Goal: Task Accomplishment & Management: Manage account settings

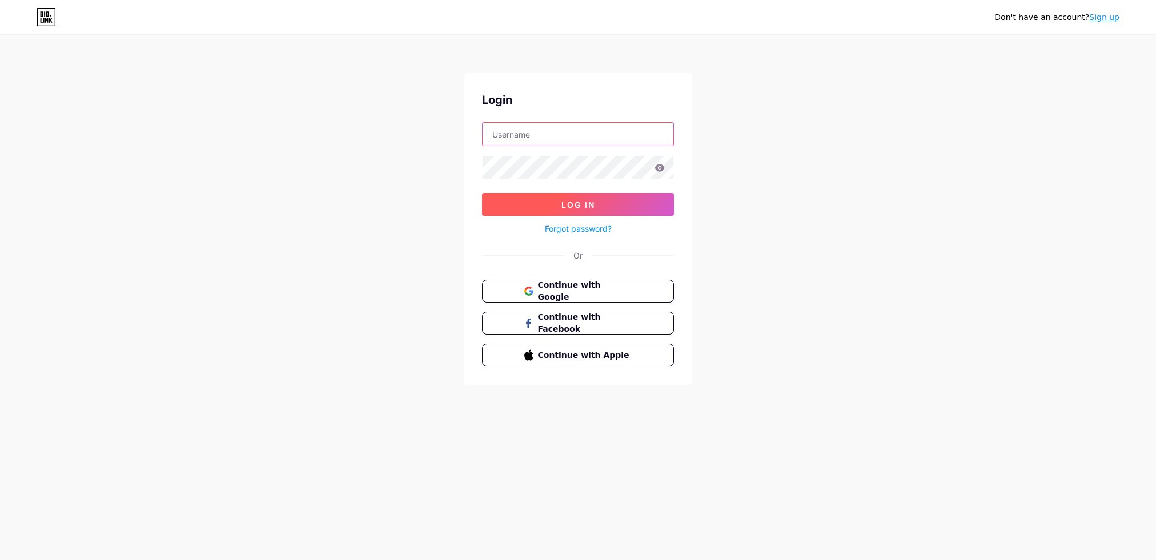
type input "[EMAIL_ADDRESS][DOMAIN_NAME]"
click at [631, 211] on button "Log In" at bounding box center [578, 204] width 192 height 23
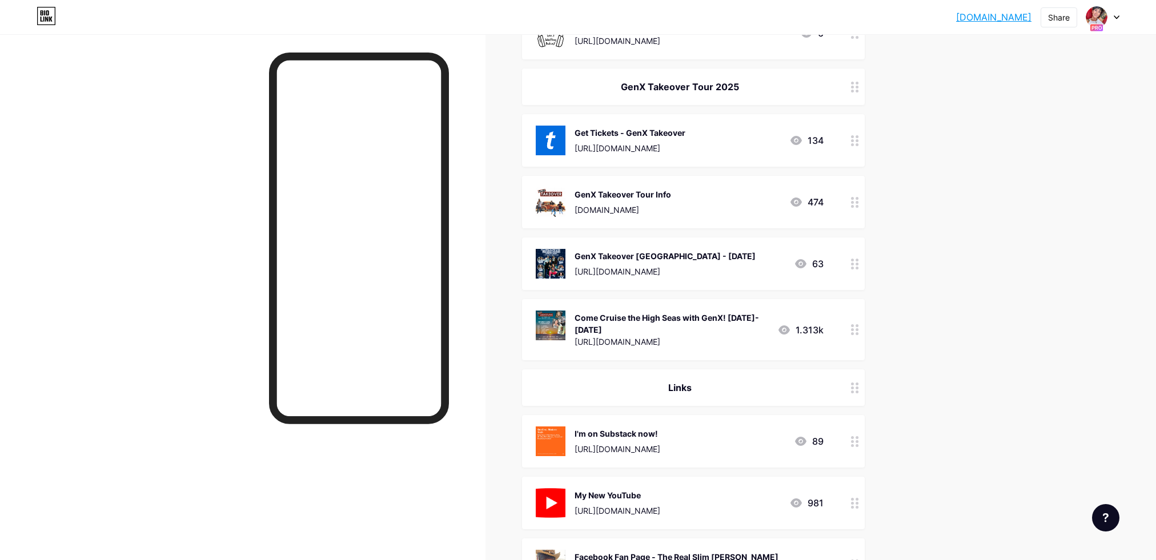
scroll to position [228, 0]
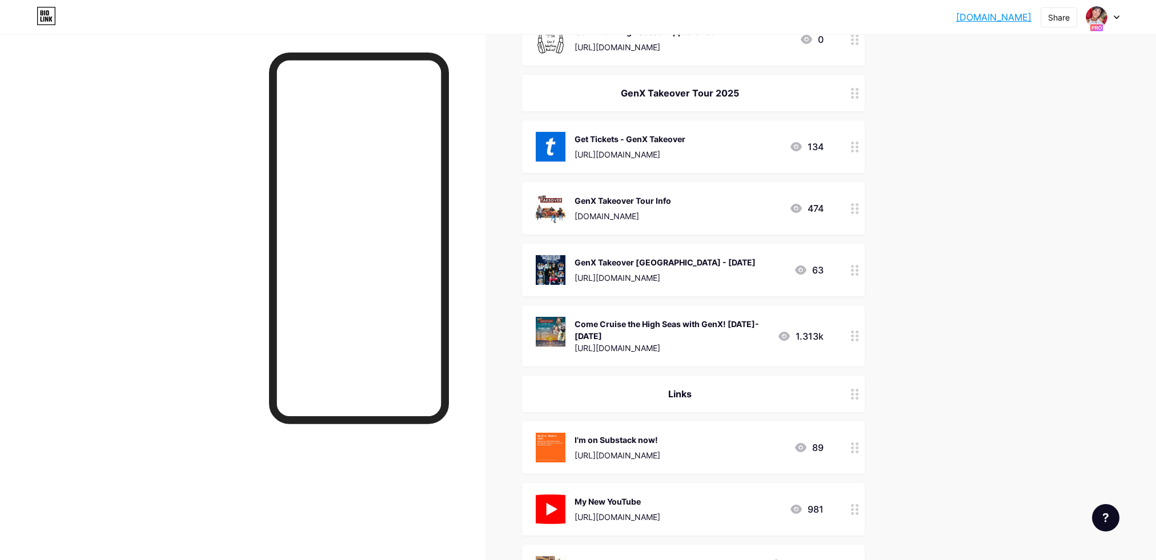
click at [685, 145] on div "Get Tickets - GenX Takeover [URL][DOMAIN_NAME]" at bounding box center [630, 147] width 111 height 30
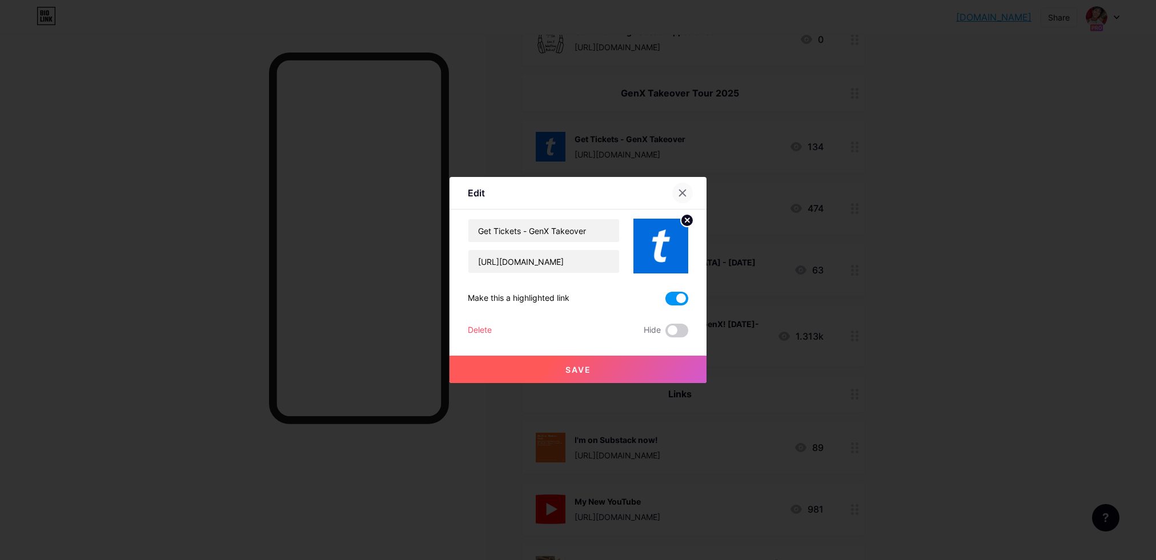
click at [684, 190] on icon at bounding box center [683, 193] width 6 height 6
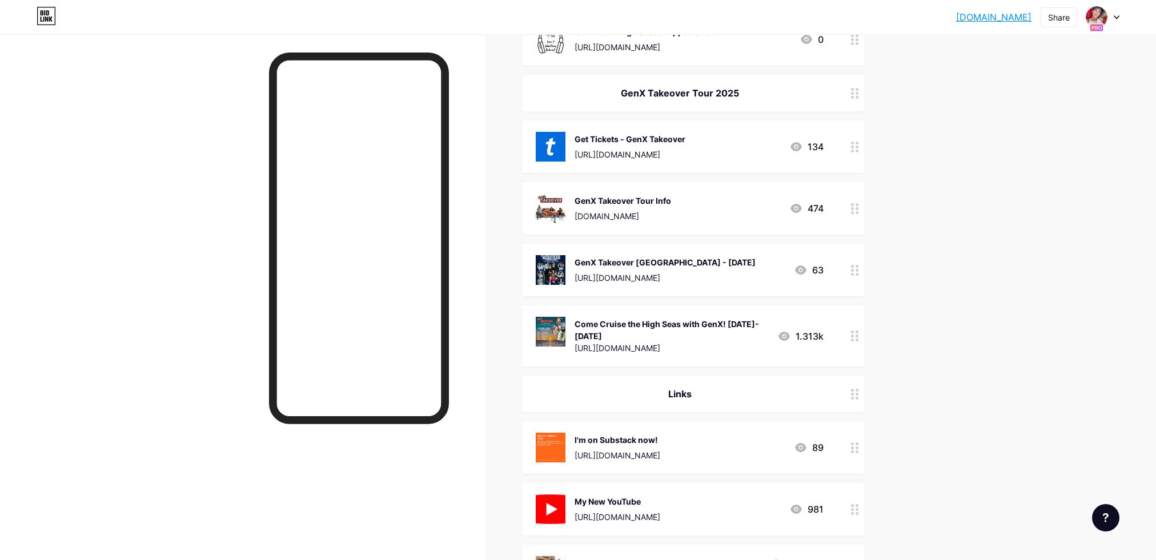
click at [974, 13] on link "[DOMAIN_NAME]" at bounding box center [993, 17] width 75 height 14
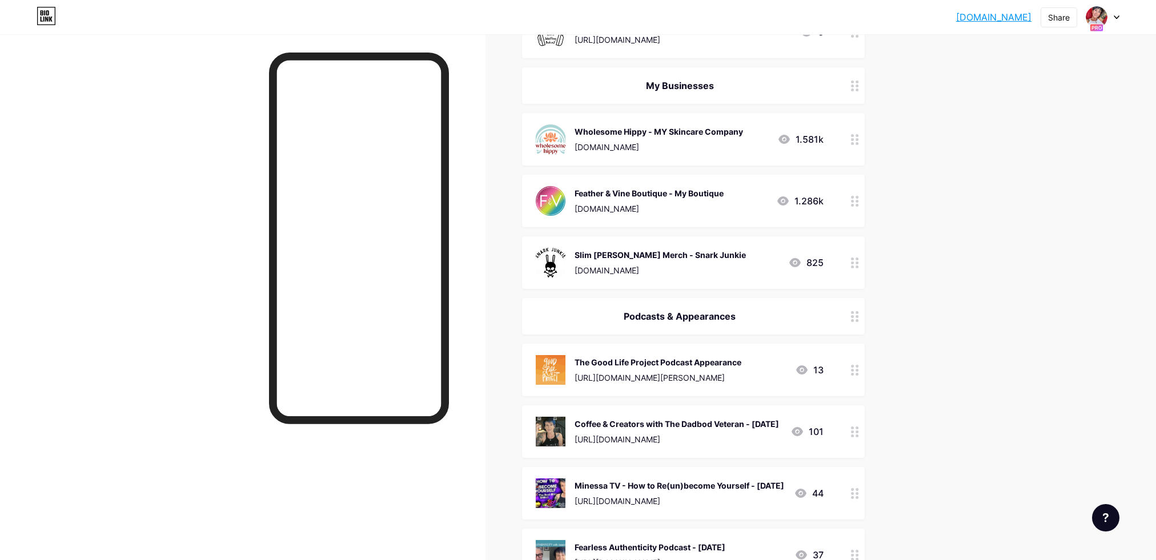
scroll to position [860, 0]
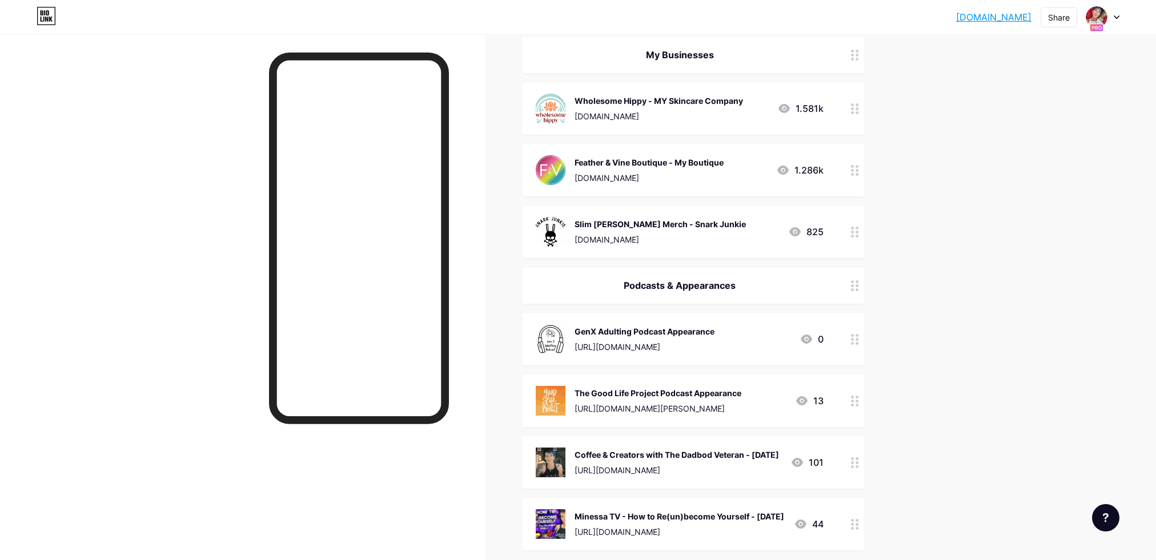
click at [857, 336] on icon at bounding box center [855, 339] width 8 height 11
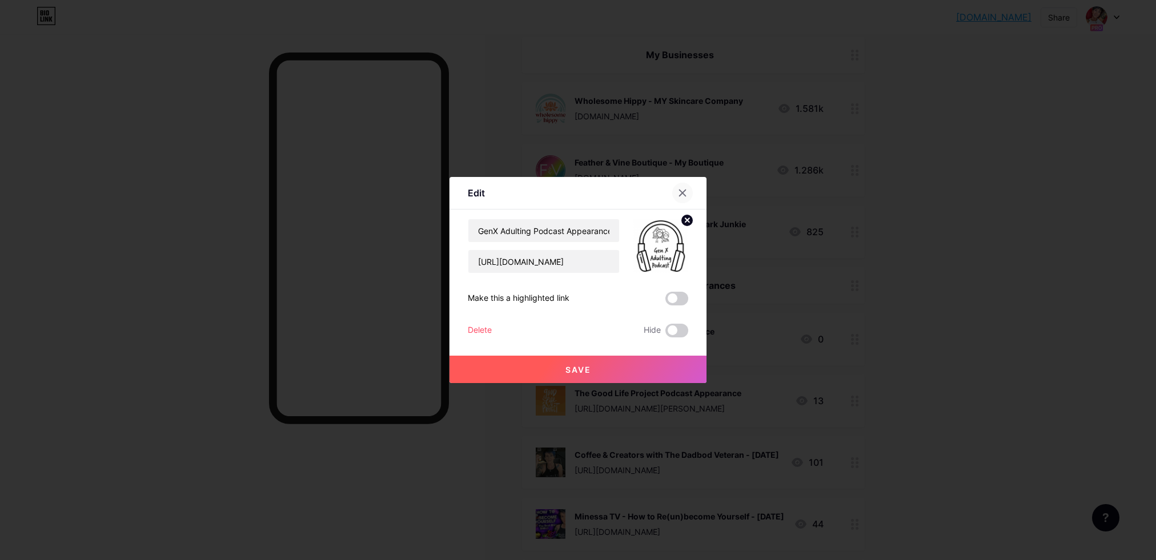
click at [686, 191] on icon at bounding box center [682, 192] width 9 height 9
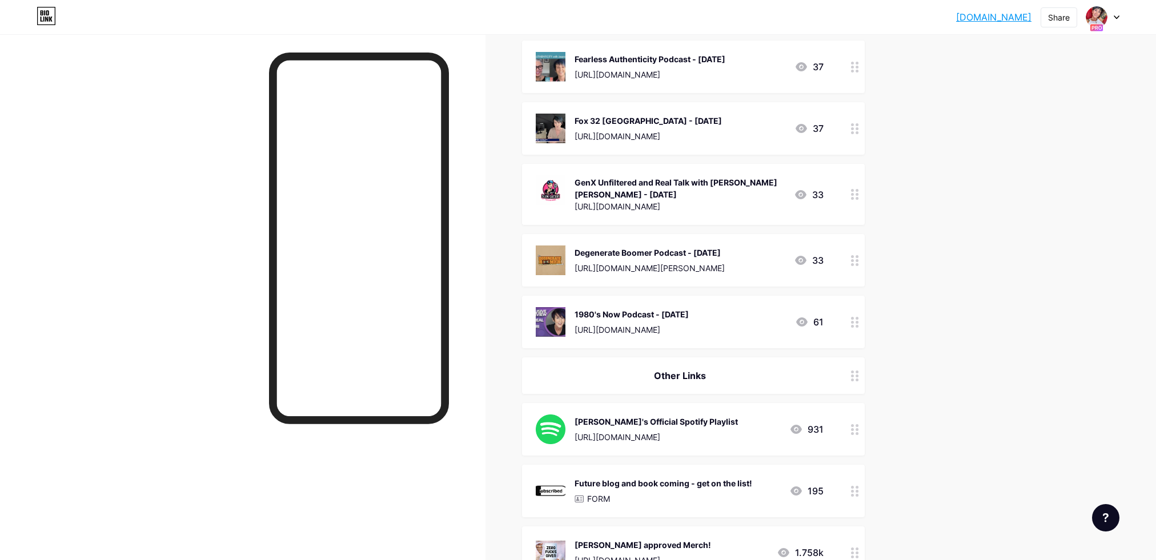
scroll to position [1375, 0]
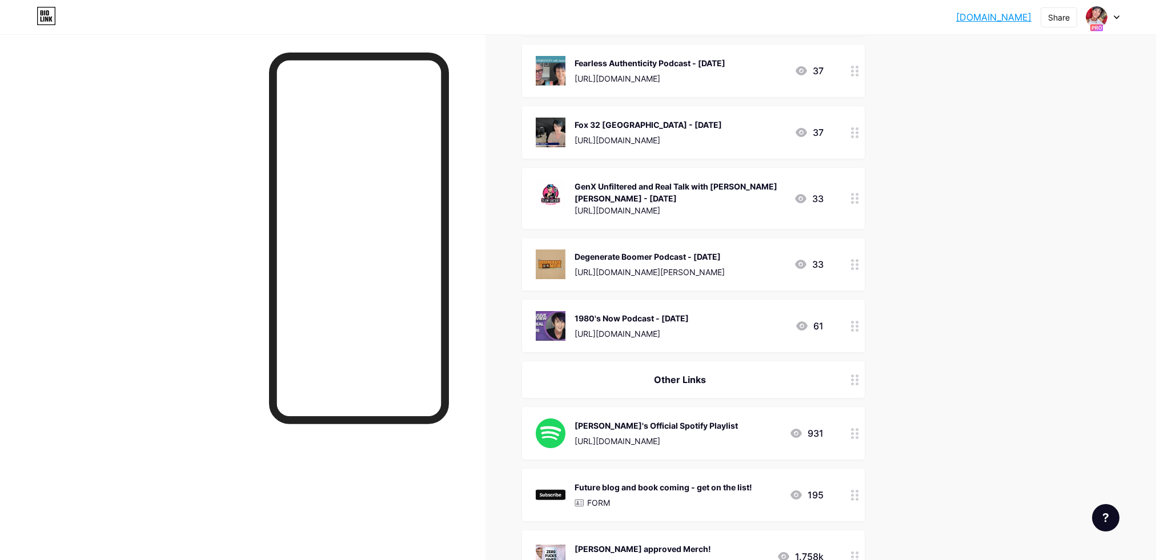
click at [853, 270] on icon at bounding box center [855, 264] width 8 height 11
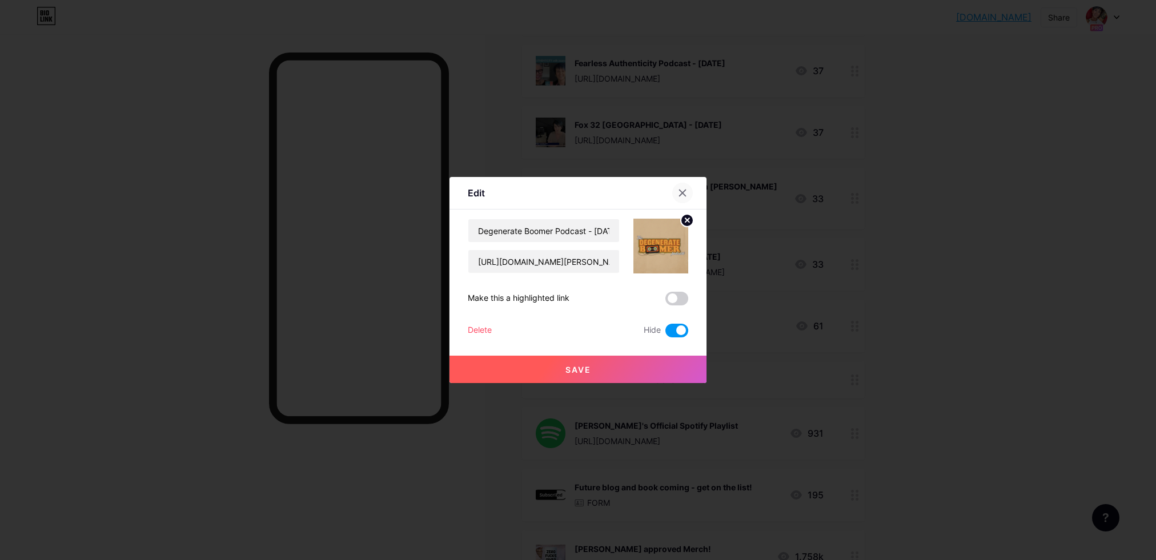
click at [683, 191] on icon at bounding box center [682, 192] width 9 height 9
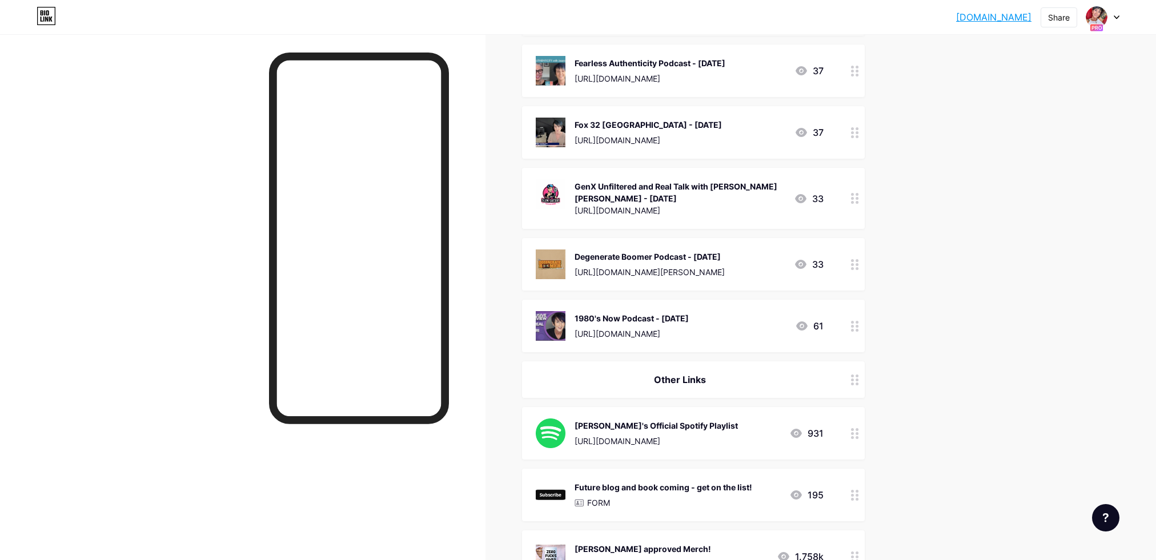
click at [854, 204] on icon at bounding box center [855, 198] width 8 height 11
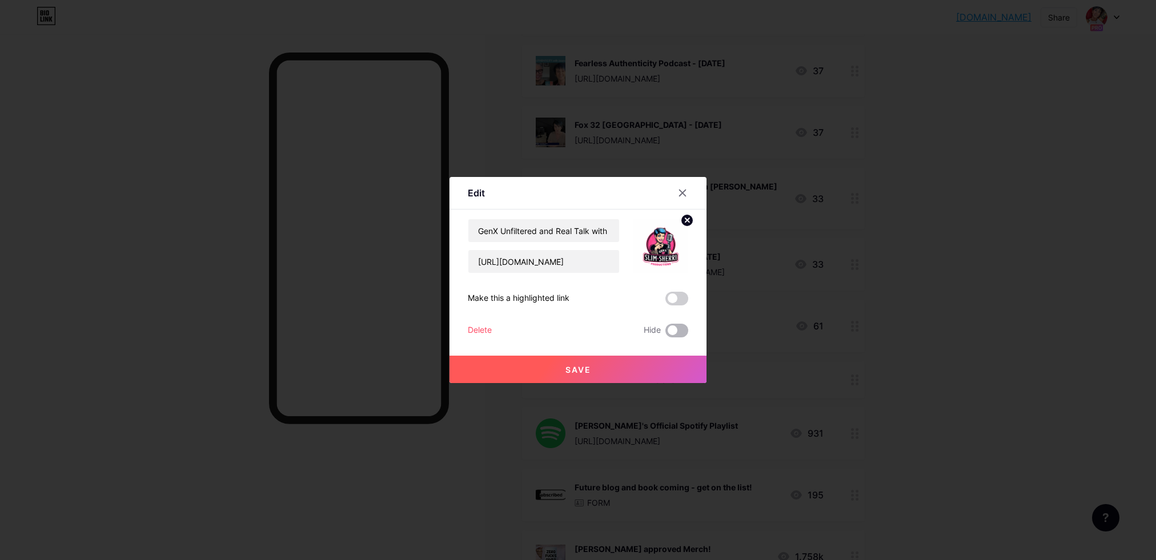
click at [676, 330] on span at bounding box center [676, 331] width 23 height 14
click at [665, 334] on input "checkbox" at bounding box center [665, 334] width 0 height 0
click at [687, 194] on div at bounding box center [682, 193] width 21 height 21
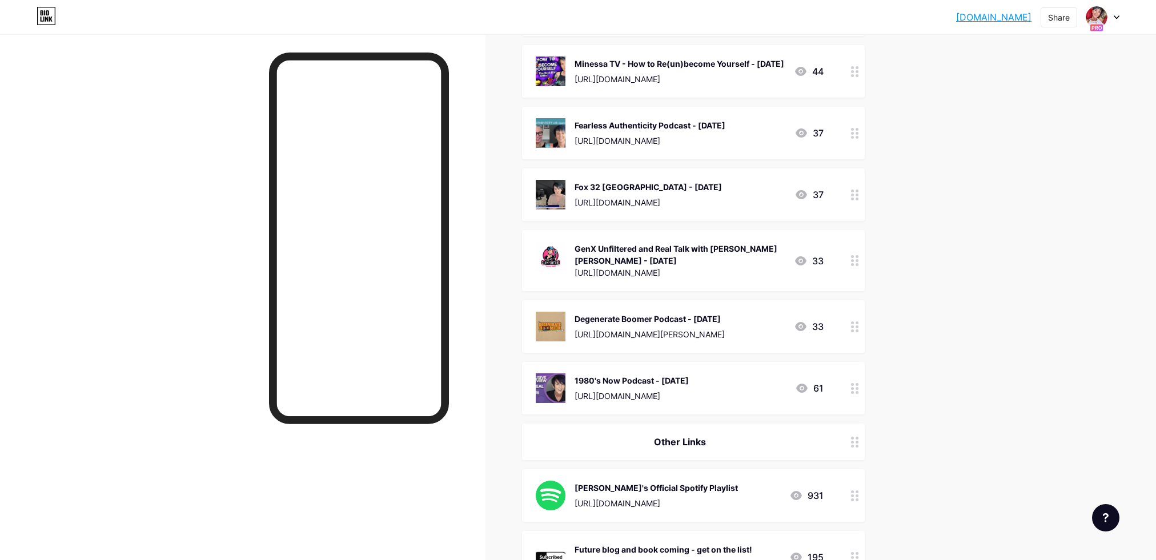
scroll to position [1311, 0]
click at [851, 198] on circle at bounding box center [852, 196] width 3 height 3
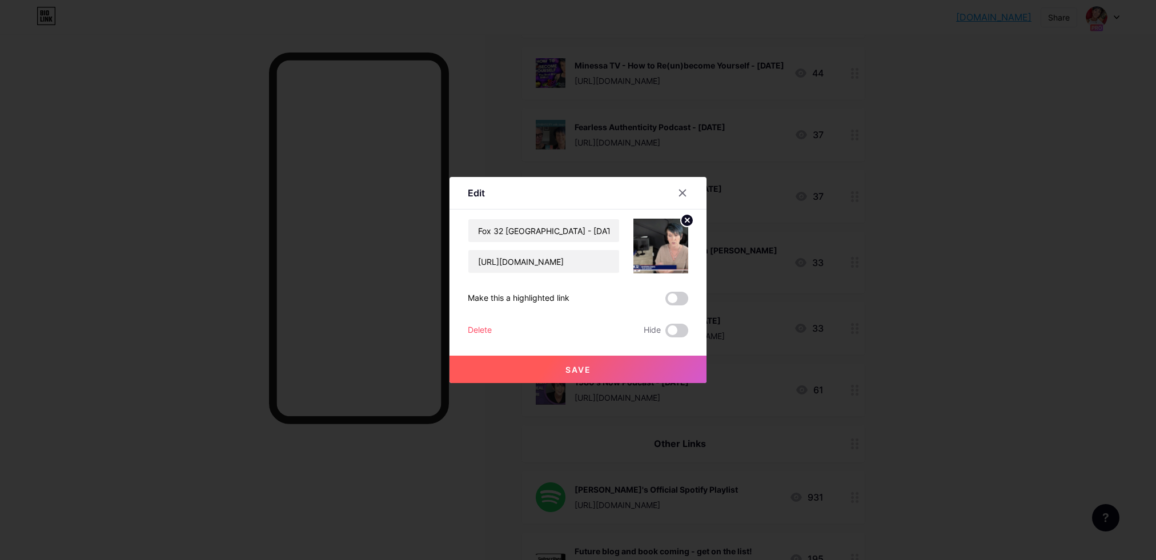
drag, startPoint x: 672, startPoint y: 331, endPoint x: 697, endPoint y: 262, distance: 73.5
click at [672, 331] on span at bounding box center [676, 331] width 23 height 14
click at [665, 334] on input "checkbox" at bounding box center [665, 334] width 0 height 0
click at [682, 192] on icon at bounding box center [683, 193] width 6 height 6
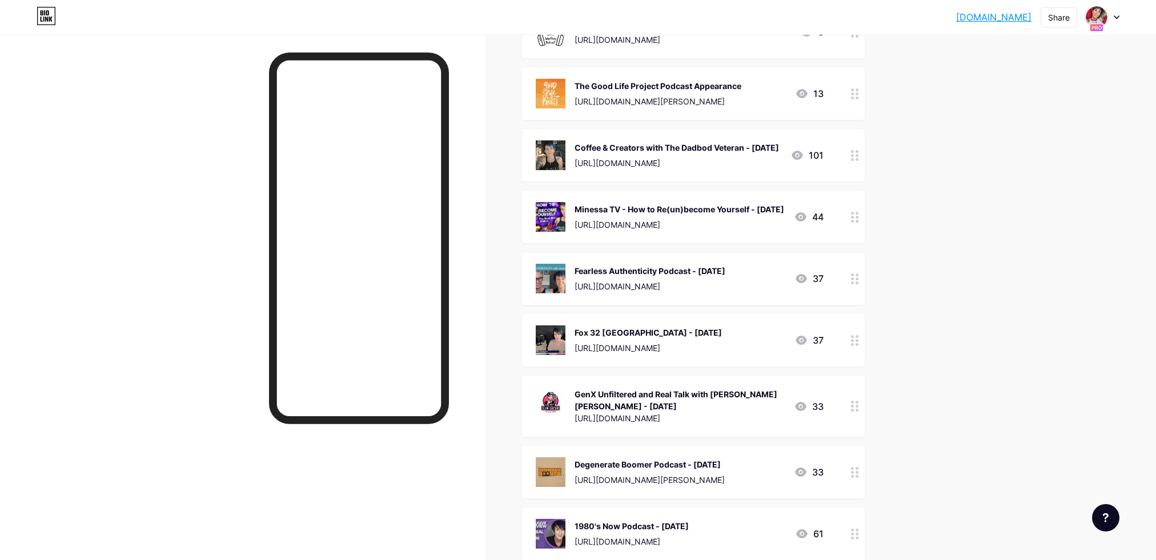
scroll to position [1164, 0]
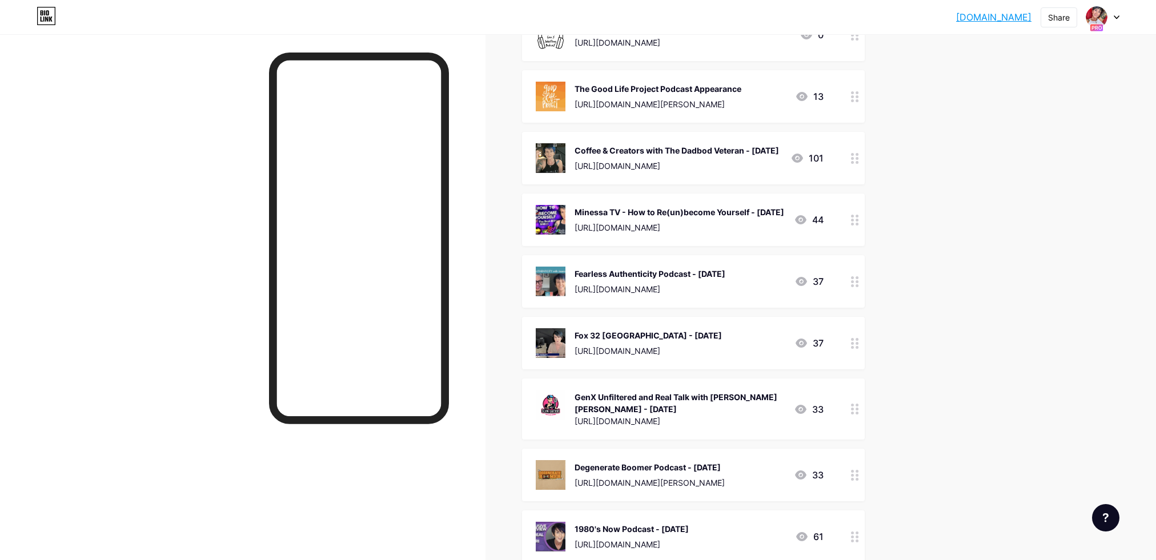
click at [853, 240] on div at bounding box center [854, 220] width 19 height 53
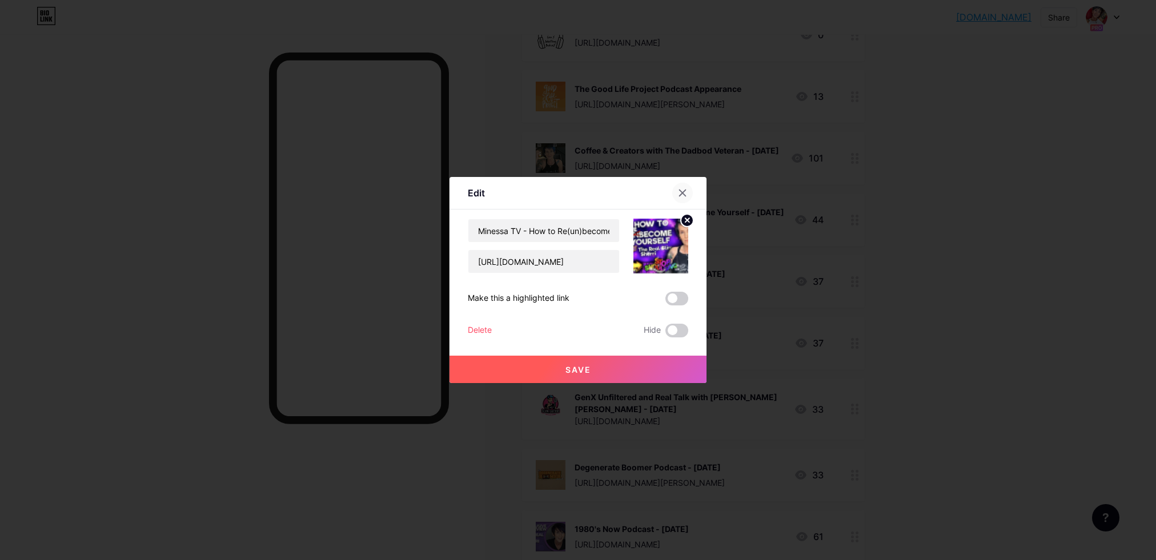
click at [688, 190] on div at bounding box center [682, 193] width 21 height 21
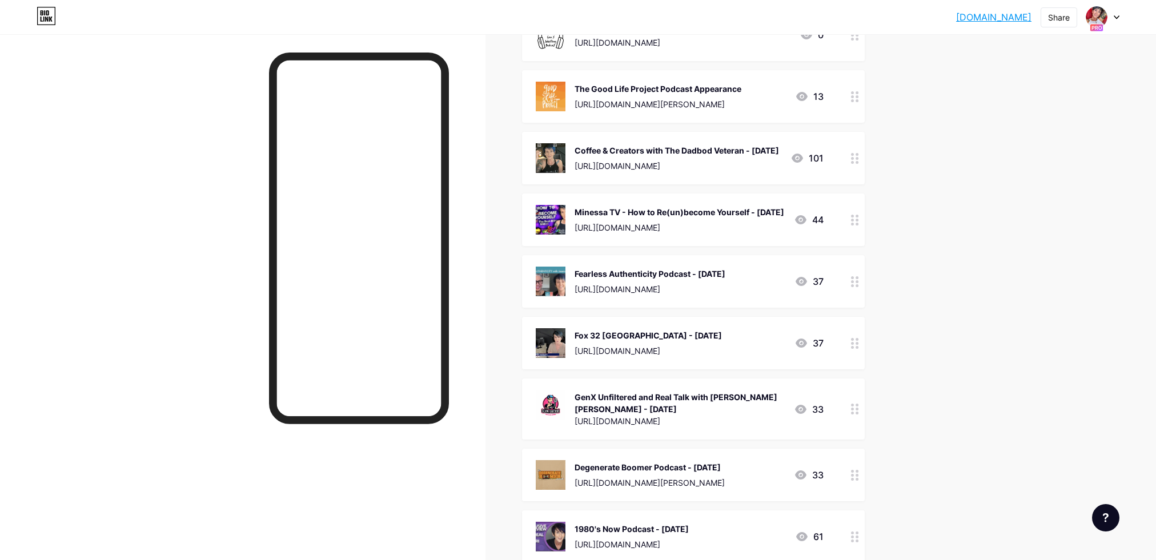
click at [855, 159] on icon at bounding box center [855, 158] width 8 height 11
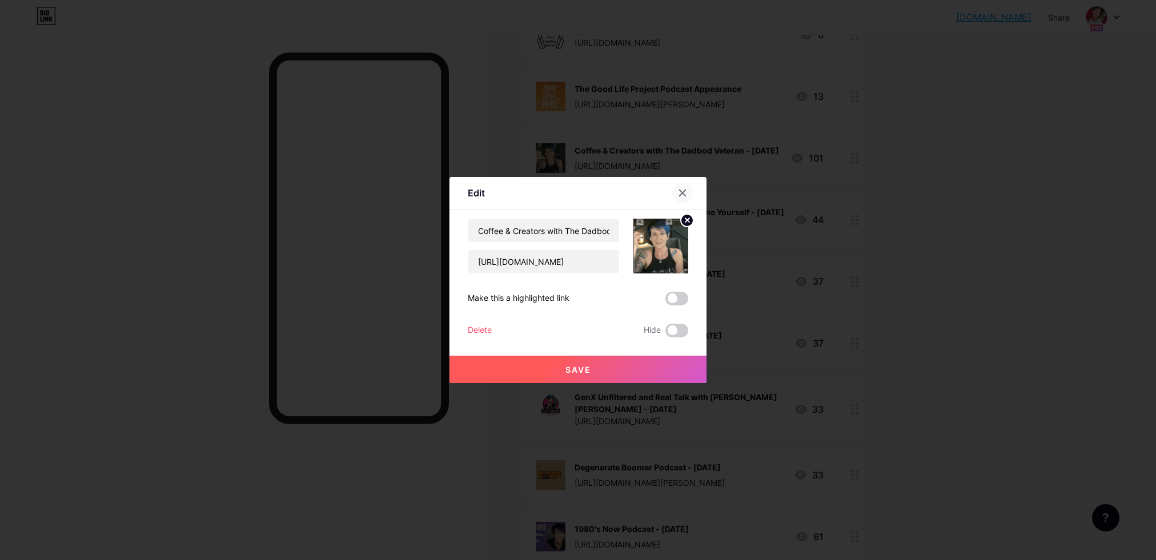
click at [679, 191] on icon at bounding box center [682, 192] width 9 height 9
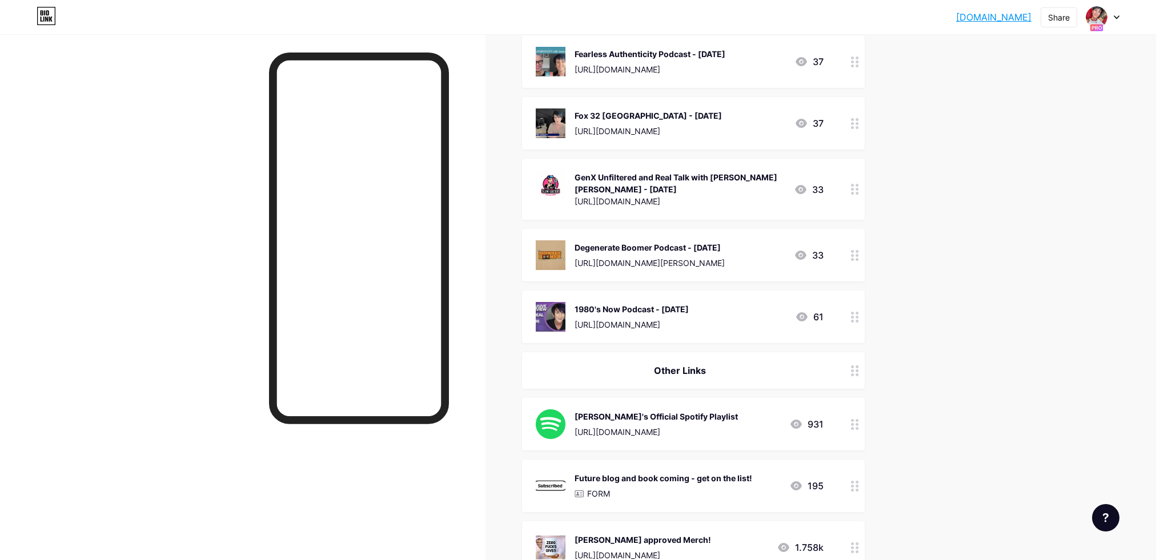
scroll to position [1392, 0]
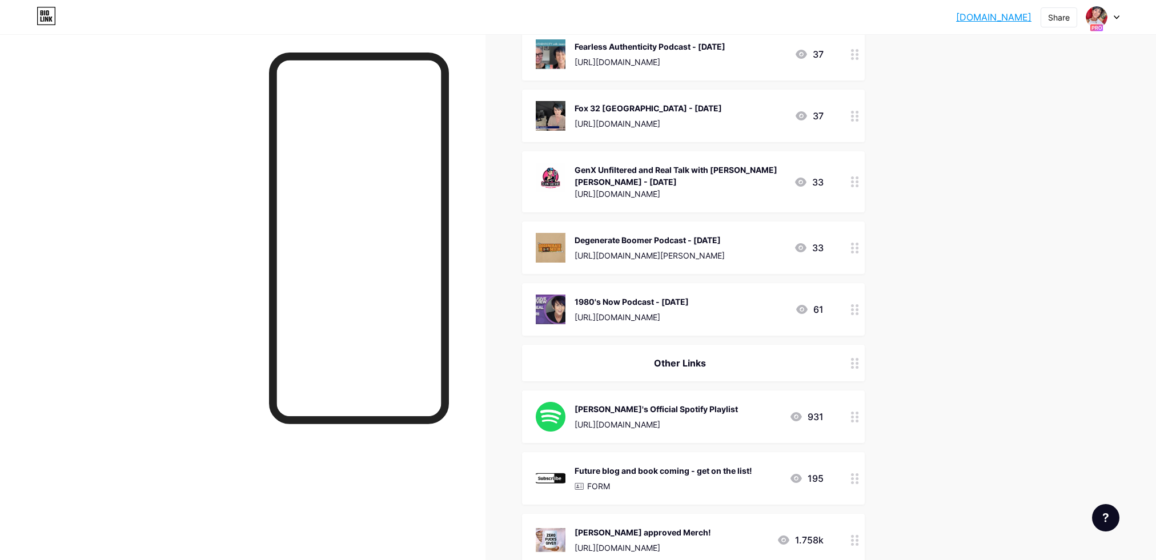
click at [857, 311] on circle at bounding box center [856, 309] width 3 height 3
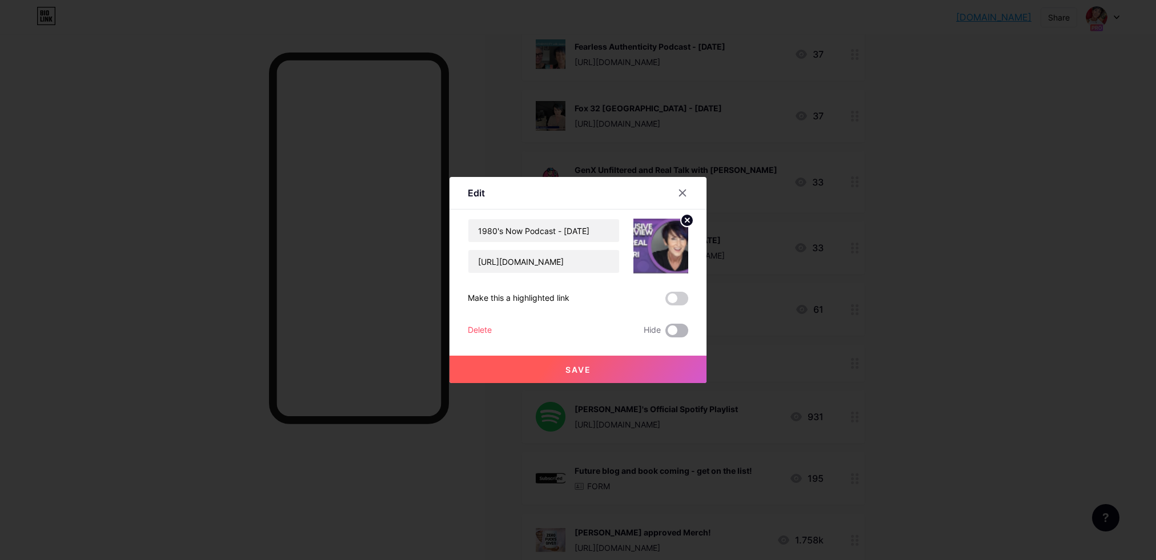
click at [675, 324] on span at bounding box center [676, 331] width 23 height 14
click at [665, 334] on input "checkbox" at bounding box center [665, 334] width 0 height 0
click at [685, 191] on icon at bounding box center [682, 192] width 9 height 9
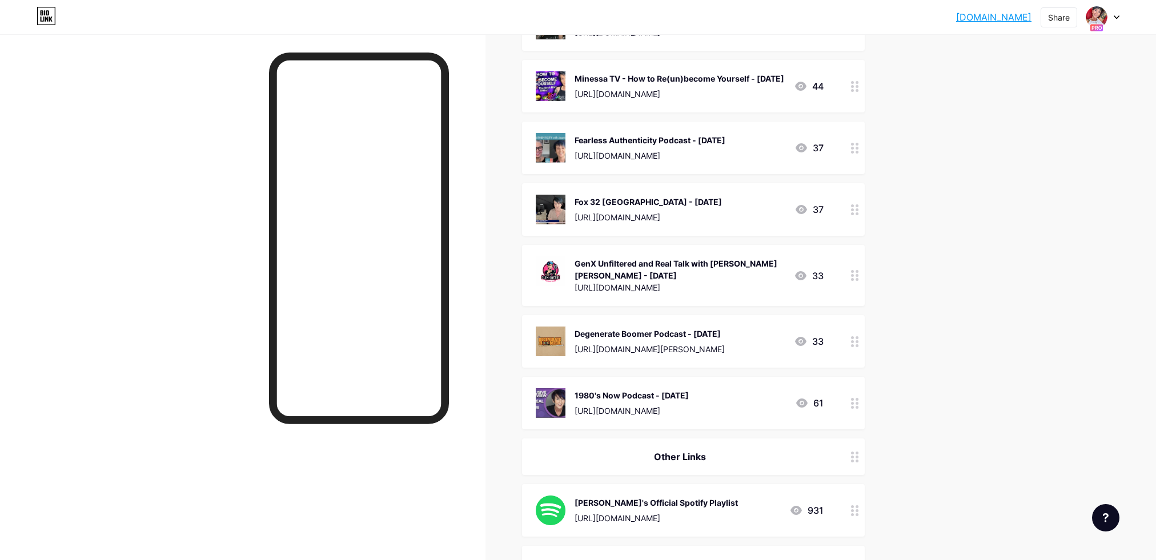
scroll to position [1298, 0]
click at [847, 164] on div at bounding box center [854, 148] width 19 height 53
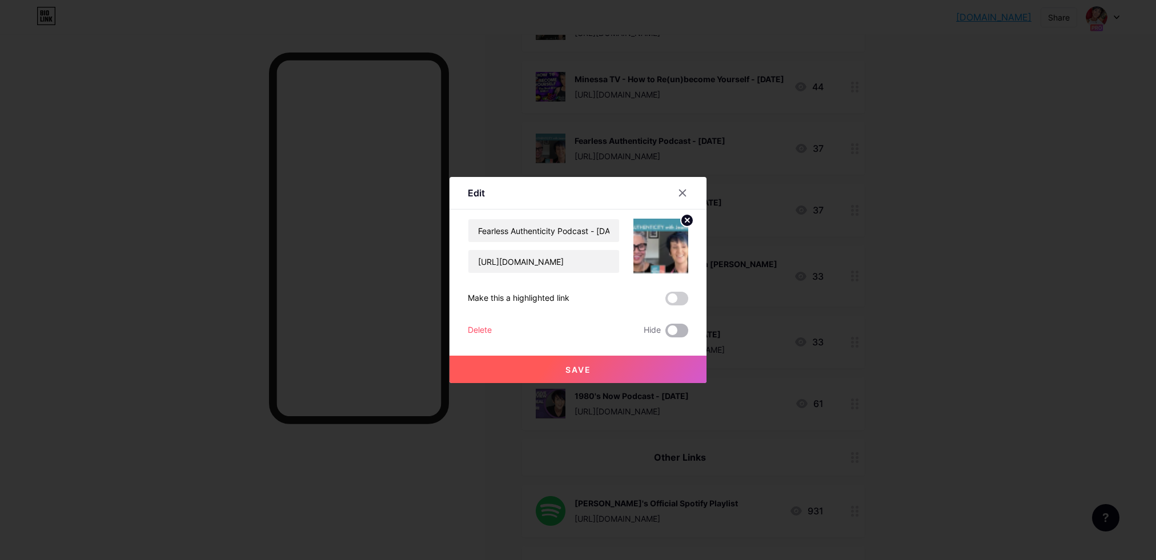
click at [672, 332] on span at bounding box center [676, 331] width 23 height 14
click at [665, 334] on input "checkbox" at bounding box center [665, 334] width 0 height 0
click at [685, 189] on icon at bounding box center [682, 192] width 9 height 9
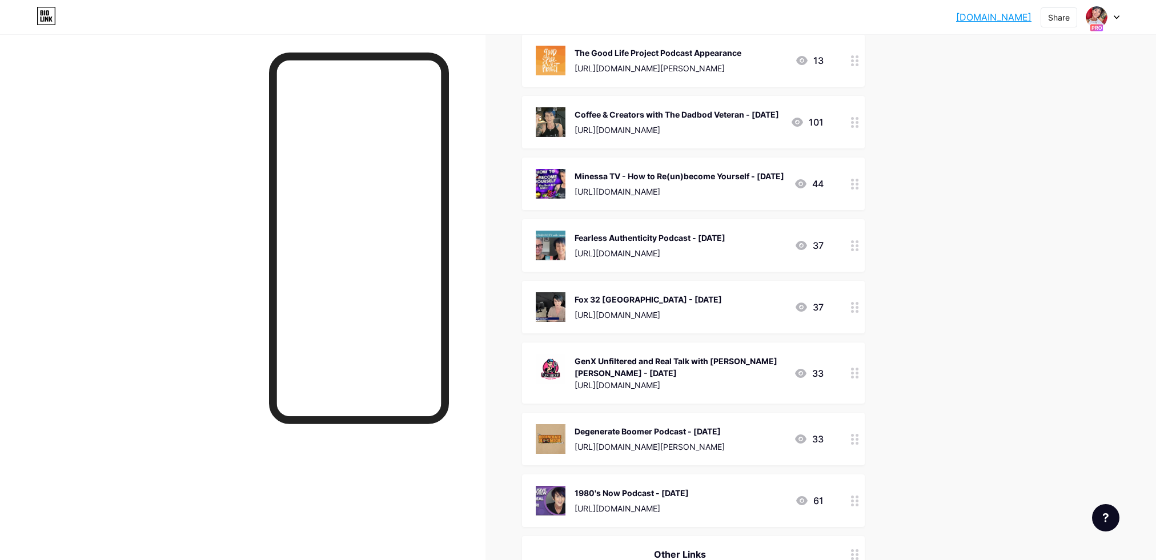
scroll to position [1198, 0]
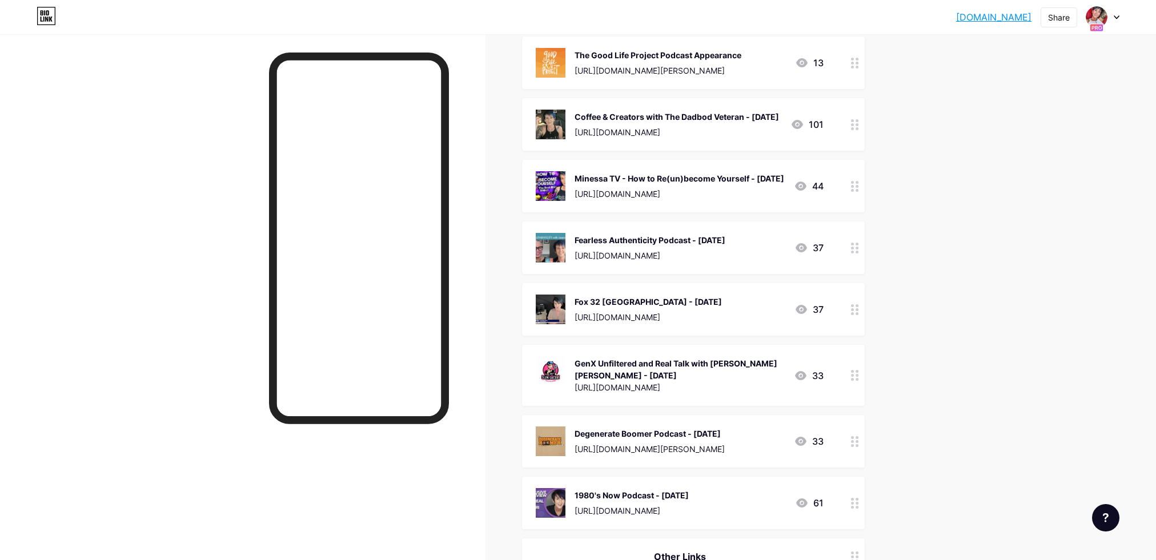
click at [852, 184] on circle at bounding box center [852, 182] width 3 height 3
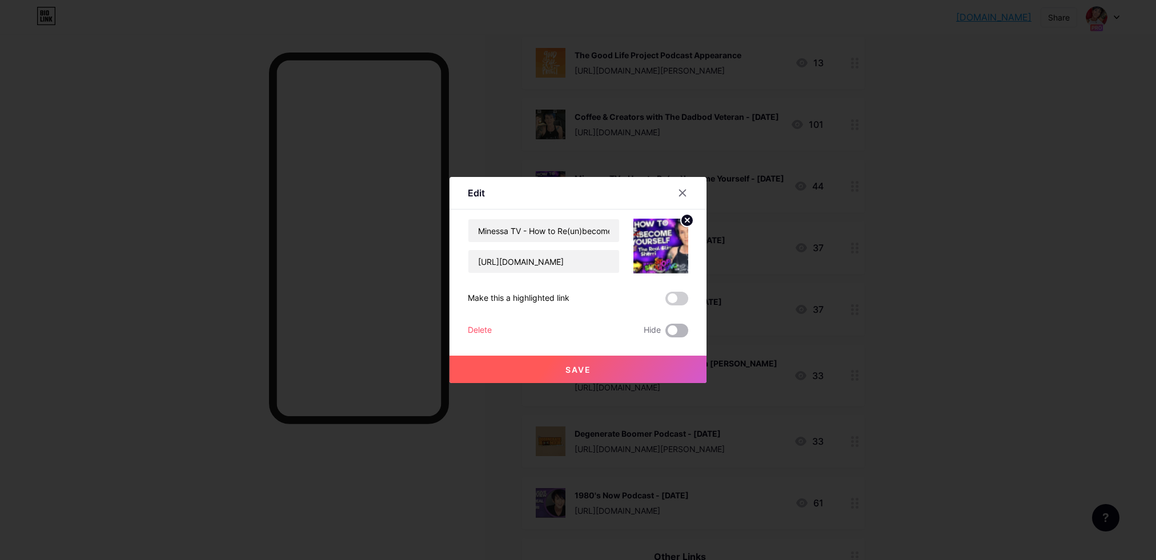
click at [678, 328] on span at bounding box center [676, 331] width 23 height 14
click at [665, 334] on input "checkbox" at bounding box center [665, 334] width 0 height 0
click at [686, 187] on div at bounding box center [682, 193] width 21 height 21
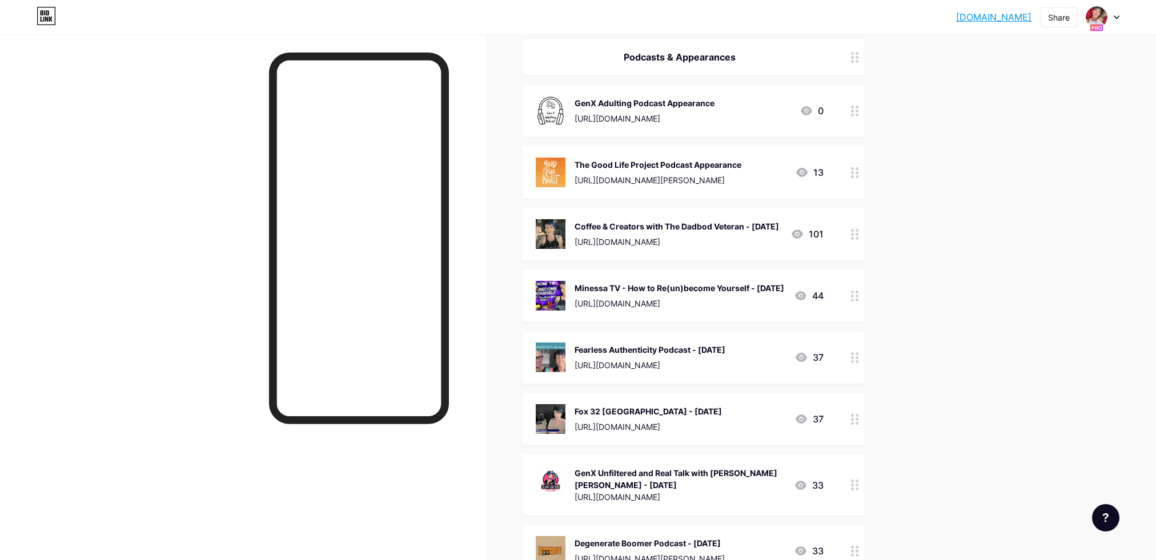
scroll to position [1087, 0]
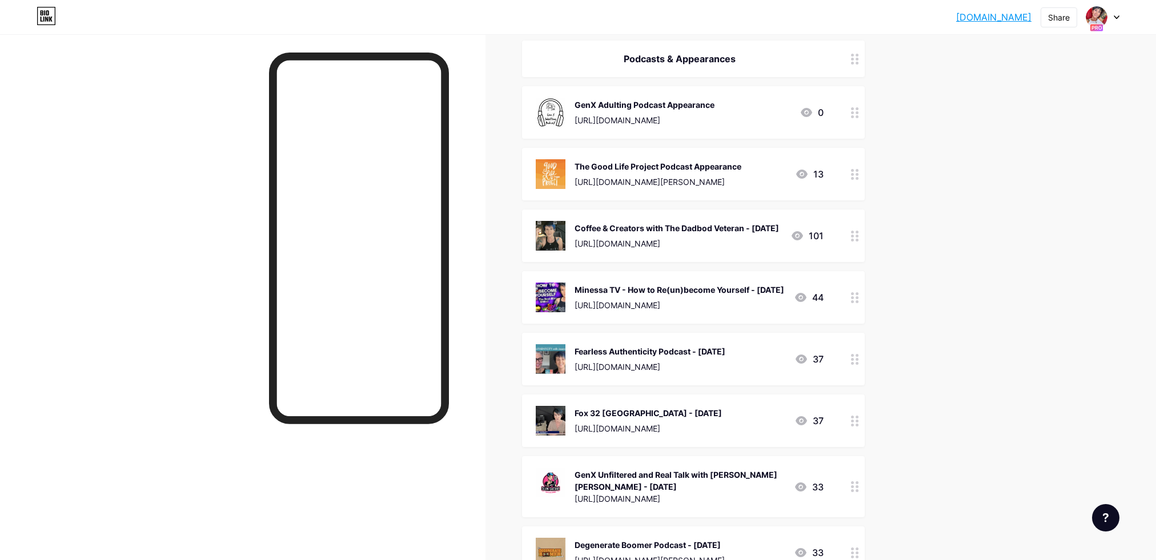
click at [957, 22] on link "[DOMAIN_NAME]" at bounding box center [993, 17] width 75 height 14
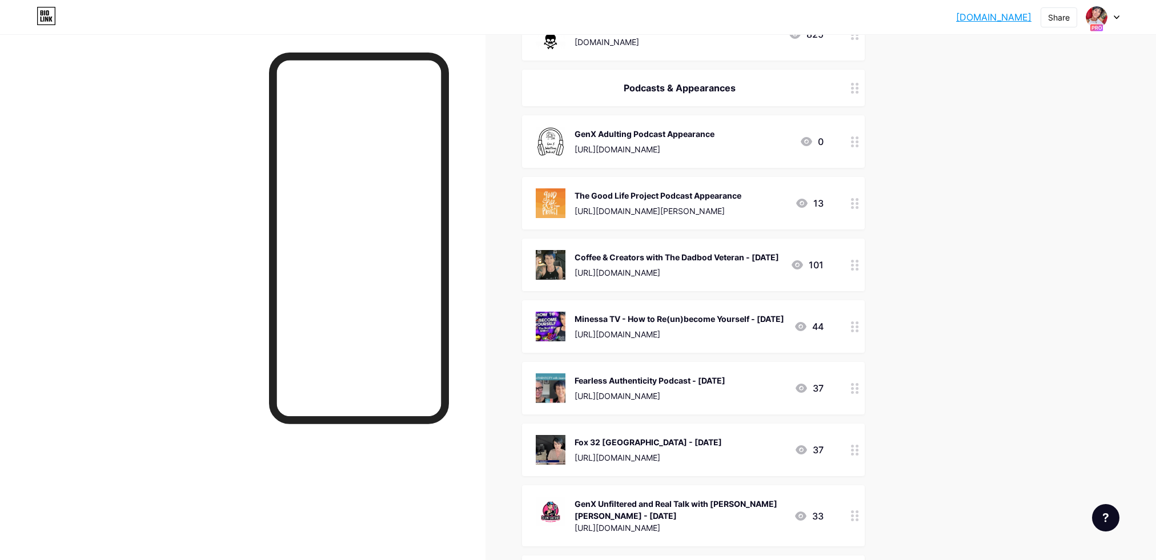
scroll to position [1099, 0]
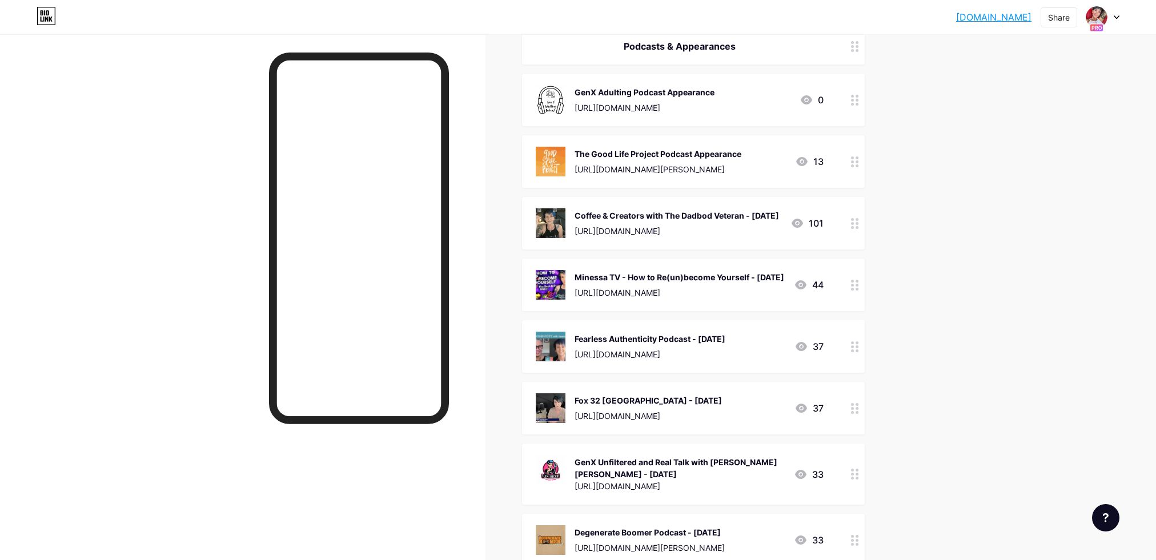
click at [850, 227] on div at bounding box center [854, 223] width 19 height 53
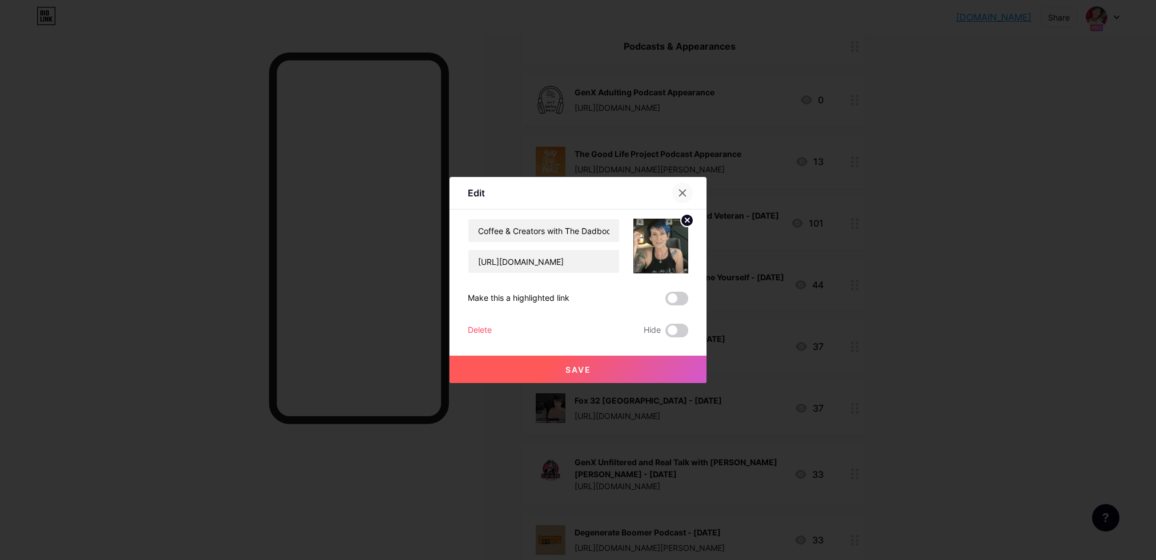
click at [683, 192] on icon at bounding box center [683, 193] width 6 height 6
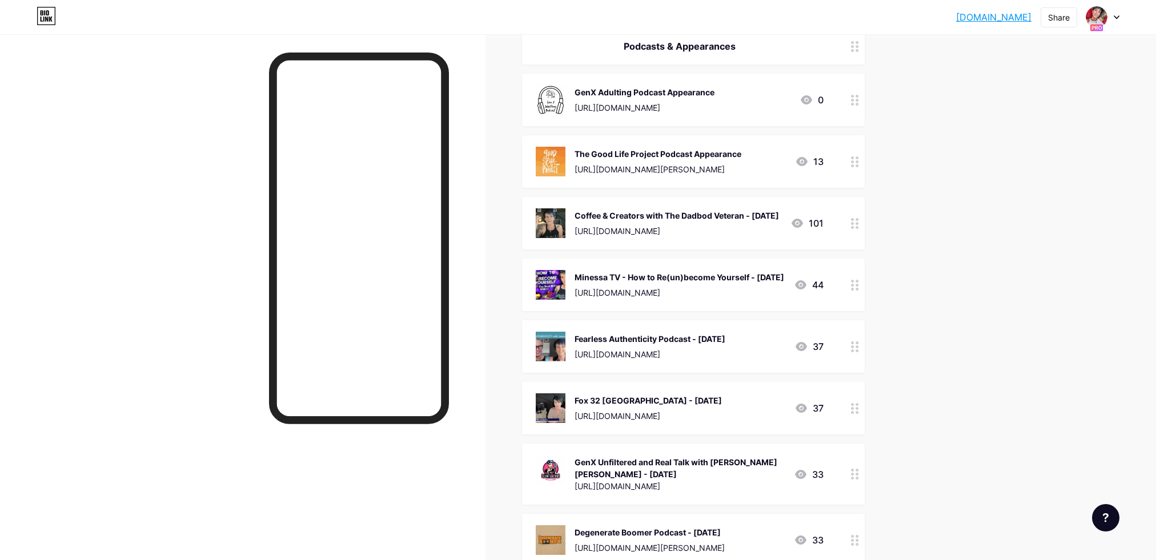
click at [849, 300] on div at bounding box center [854, 285] width 19 height 53
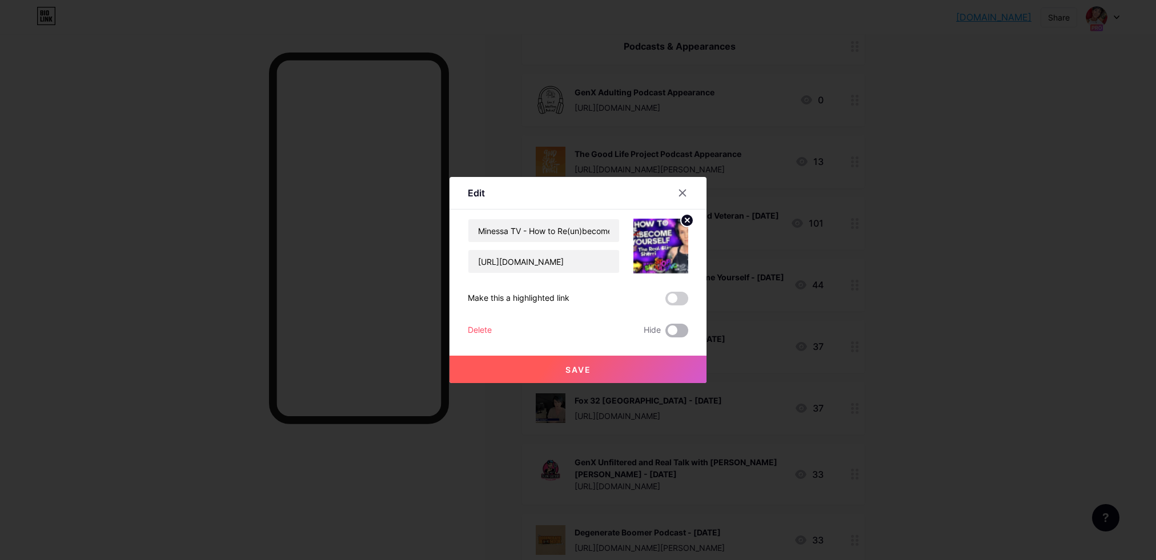
click at [680, 331] on span at bounding box center [676, 331] width 23 height 14
click at [665, 334] on input "checkbox" at bounding box center [665, 334] width 0 height 0
click at [641, 375] on button "Save" at bounding box center [577, 369] width 257 height 27
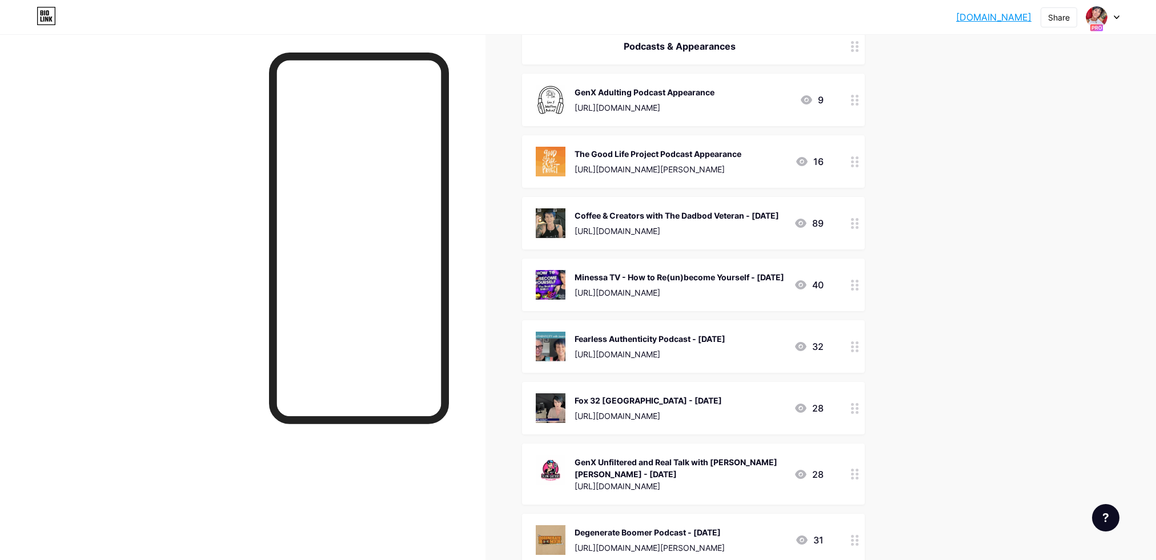
click at [849, 365] on div at bounding box center [854, 346] width 19 height 53
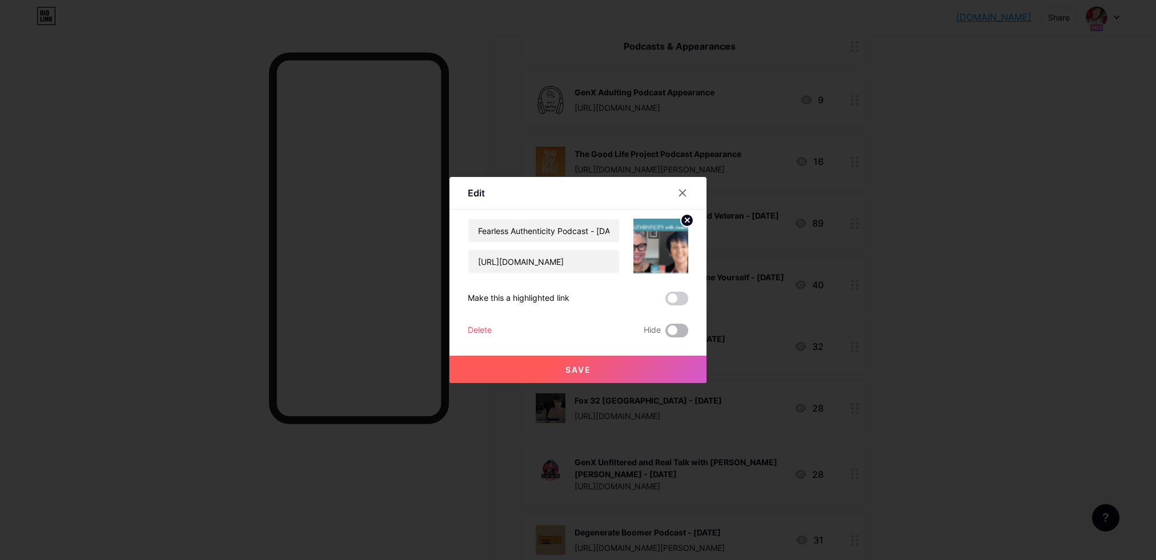
drag, startPoint x: 675, startPoint y: 331, endPoint x: 676, endPoint y: 344, distance: 13.2
click at [676, 331] on span at bounding box center [676, 331] width 23 height 14
click at [665, 334] on input "checkbox" at bounding box center [665, 334] width 0 height 0
click at [672, 366] on button "Save" at bounding box center [577, 369] width 257 height 27
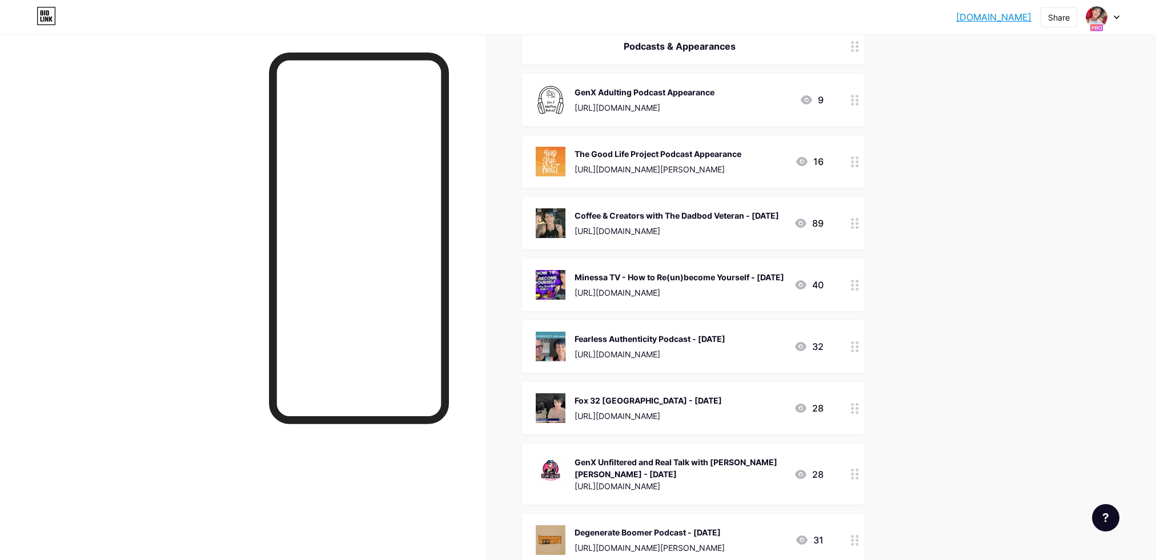
click at [851, 414] on icon at bounding box center [855, 408] width 8 height 11
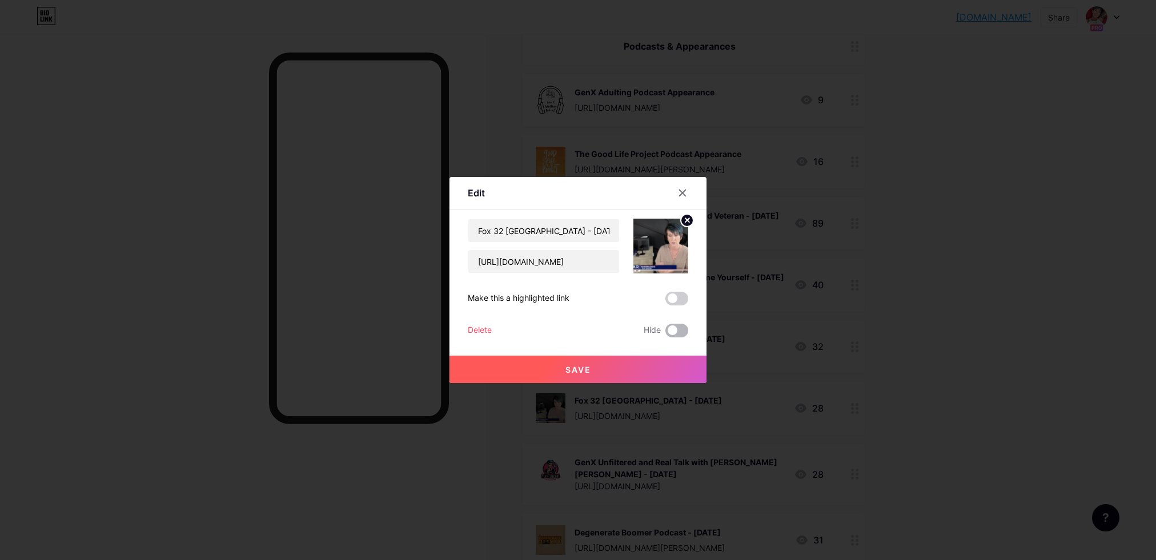
click at [675, 326] on span at bounding box center [676, 331] width 23 height 14
click at [665, 334] on input "checkbox" at bounding box center [665, 334] width 0 height 0
click at [668, 360] on button "Save" at bounding box center [577, 369] width 257 height 27
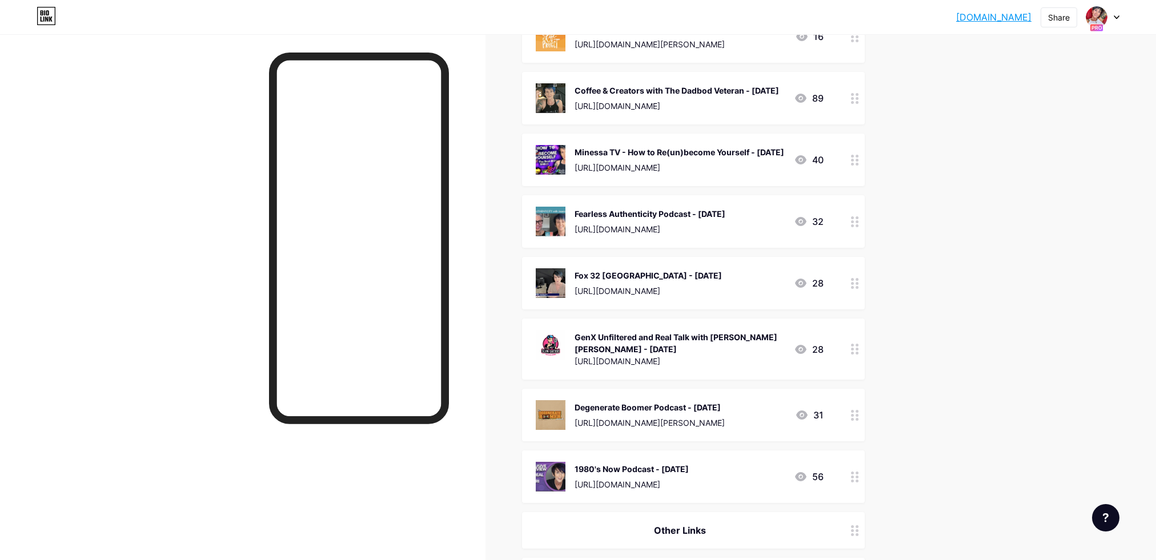
scroll to position [1225, 0]
click at [850, 296] on div at bounding box center [854, 282] width 19 height 53
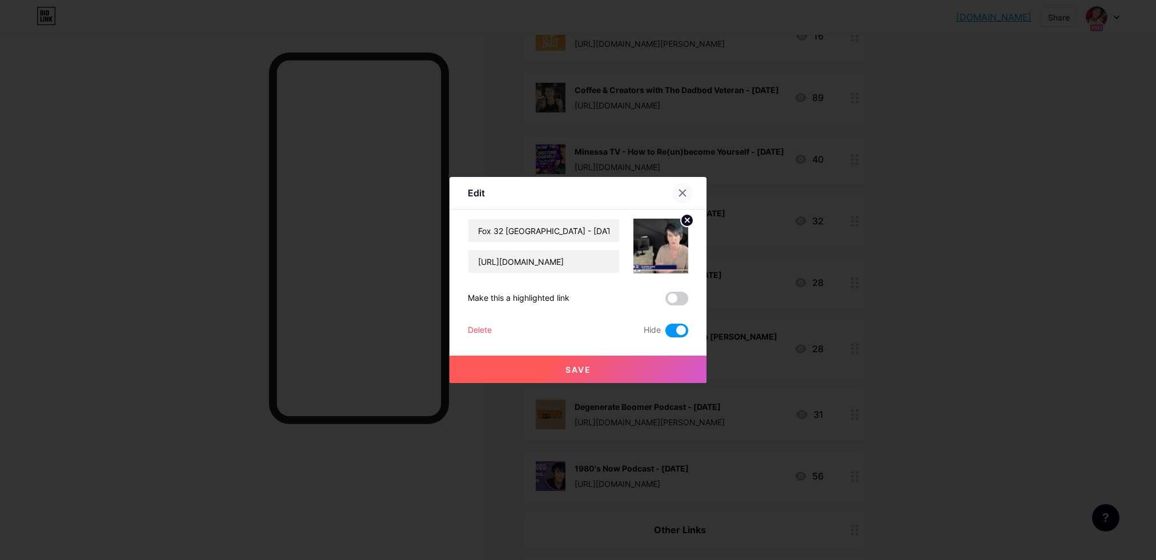
click at [686, 195] on icon at bounding box center [682, 192] width 9 height 9
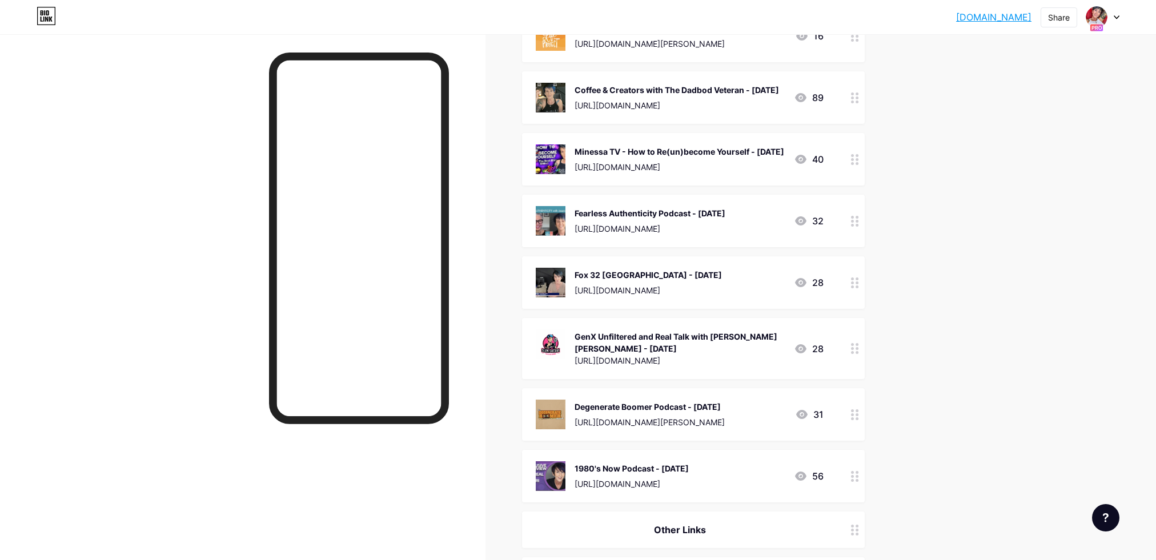
click at [852, 372] on div at bounding box center [854, 348] width 19 height 61
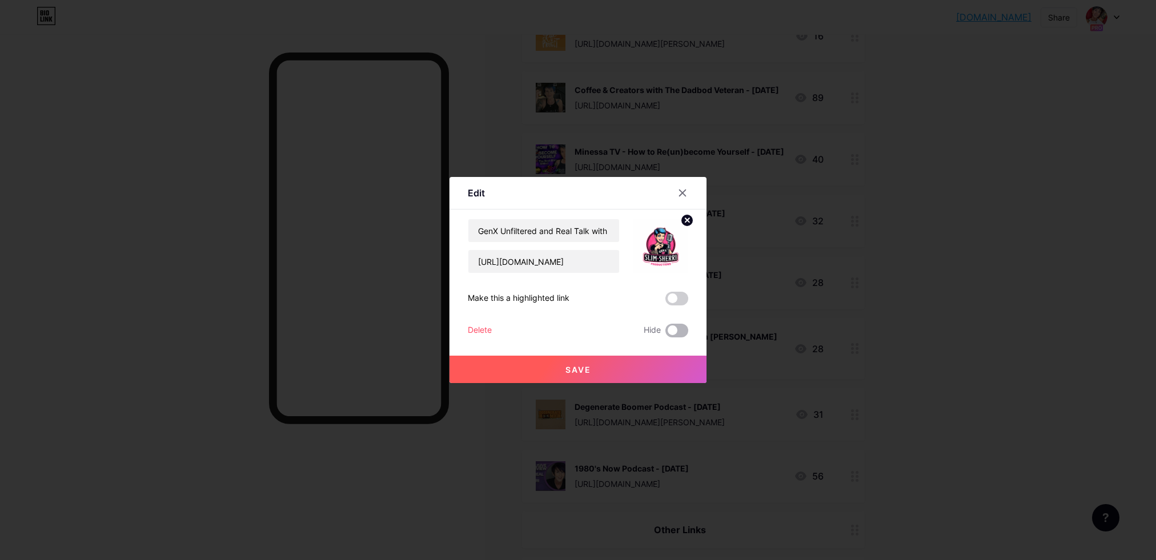
click at [673, 323] on div "GenX Unfiltered and Real Talk with [PERSON_NAME] [PERSON_NAME] - [DATE] [URL][D…" at bounding box center [578, 278] width 220 height 119
click at [671, 327] on span at bounding box center [676, 331] width 23 height 14
click at [665, 334] on input "checkbox" at bounding box center [665, 334] width 0 height 0
click at [660, 367] on button "Save" at bounding box center [577, 369] width 257 height 27
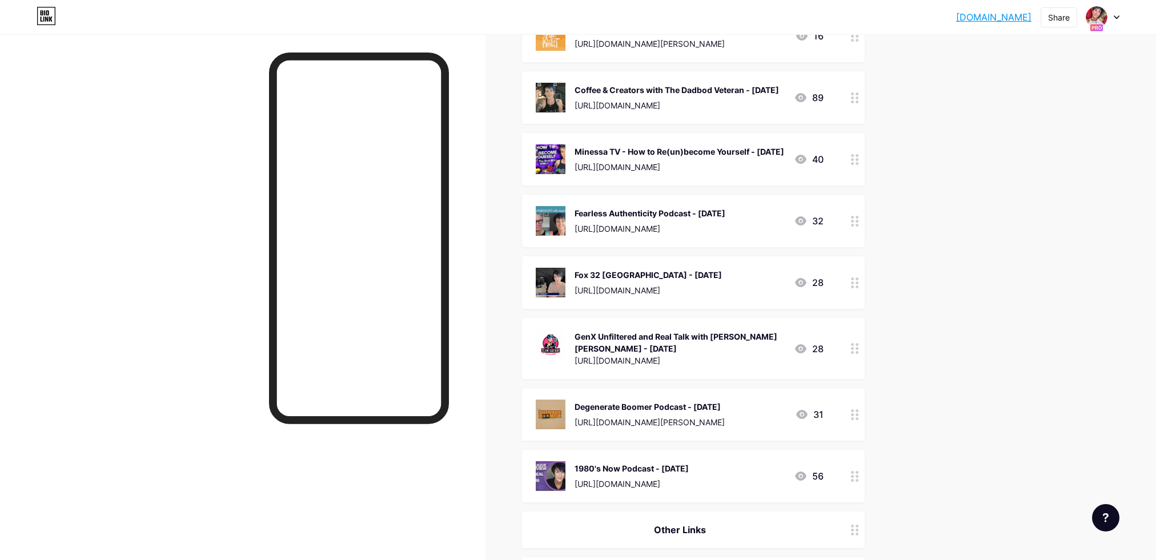
click at [854, 420] on icon at bounding box center [855, 414] width 8 height 11
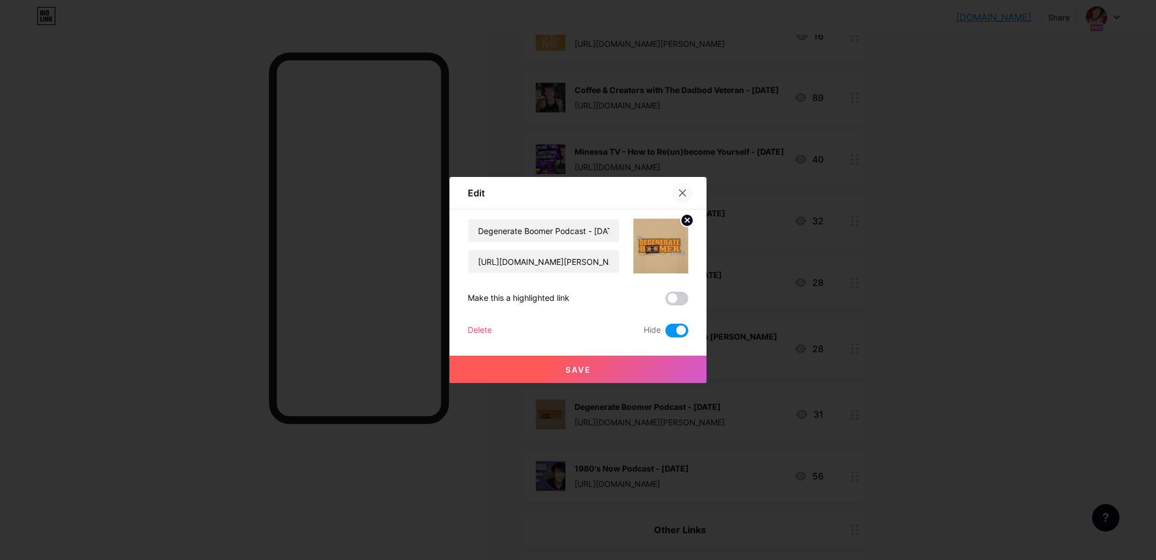
click at [683, 195] on icon at bounding box center [682, 192] width 9 height 9
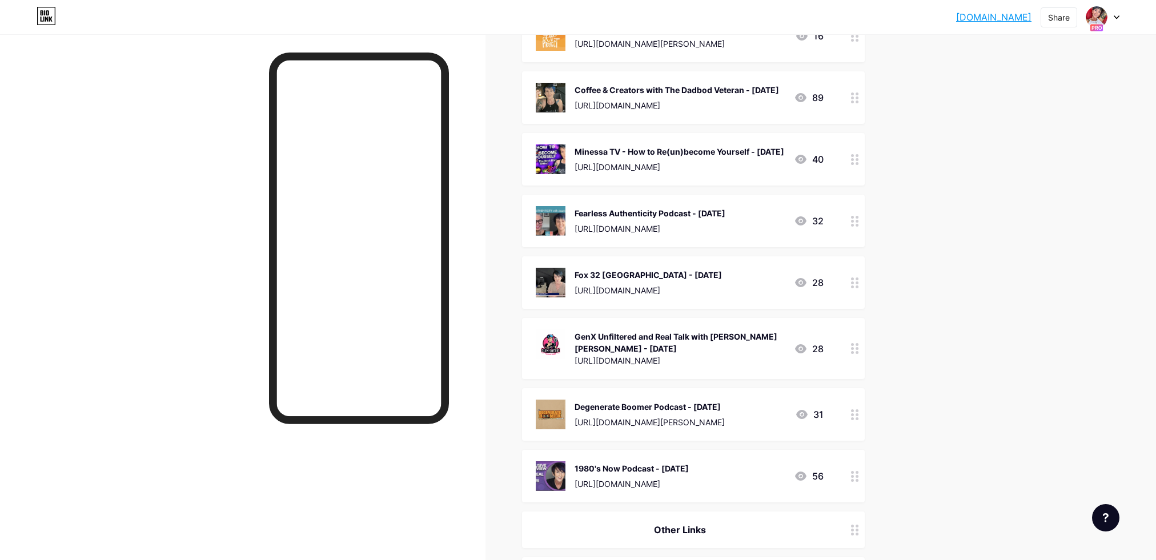
click at [851, 485] on div at bounding box center [854, 476] width 19 height 53
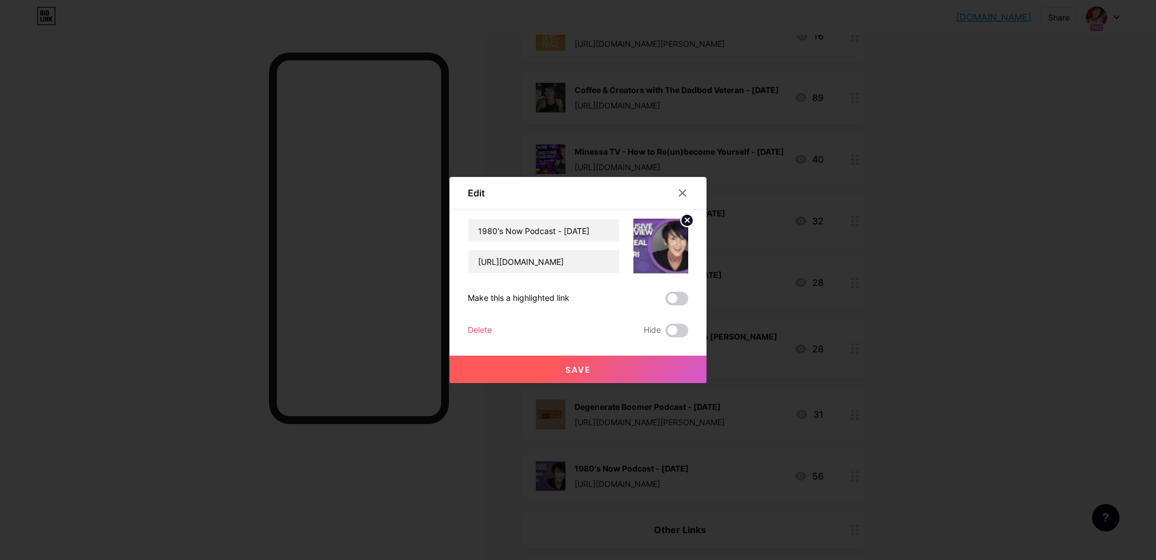
drag, startPoint x: 684, startPoint y: 331, endPoint x: 678, endPoint y: 357, distance: 26.5
click at [684, 332] on span at bounding box center [676, 331] width 23 height 14
click at [665, 334] on input "checkbox" at bounding box center [665, 334] width 0 height 0
click at [677, 367] on button "Save" at bounding box center [577, 369] width 257 height 27
click at [681, 173] on div "[URL][DOMAIN_NAME]" at bounding box center [680, 167] width 210 height 12
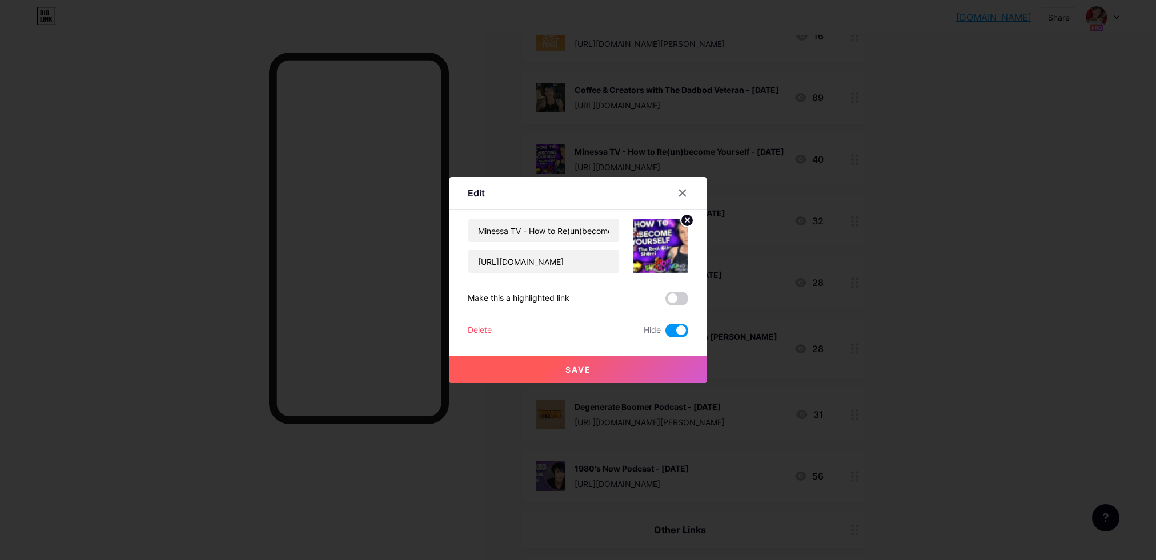
drag, startPoint x: 683, startPoint y: 194, endPoint x: 749, endPoint y: 149, distance: 79.7
click at [683, 194] on icon at bounding box center [683, 193] width 6 height 6
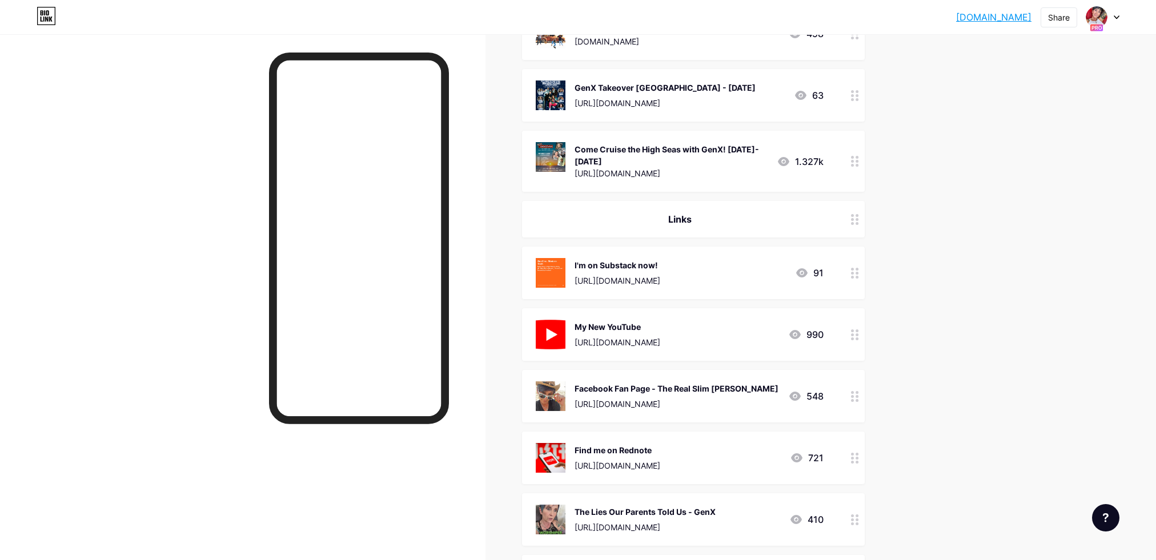
scroll to position [341, 0]
click at [854, 159] on icon at bounding box center [855, 161] width 8 height 11
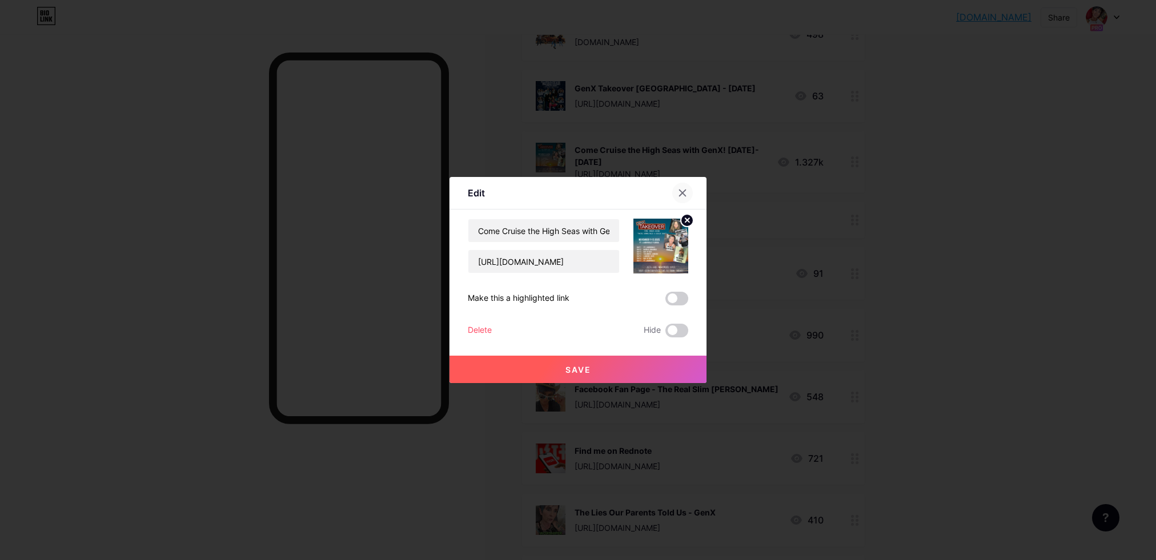
click at [682, 190] on icon at bounding box center [682, 192] width 9 height 9
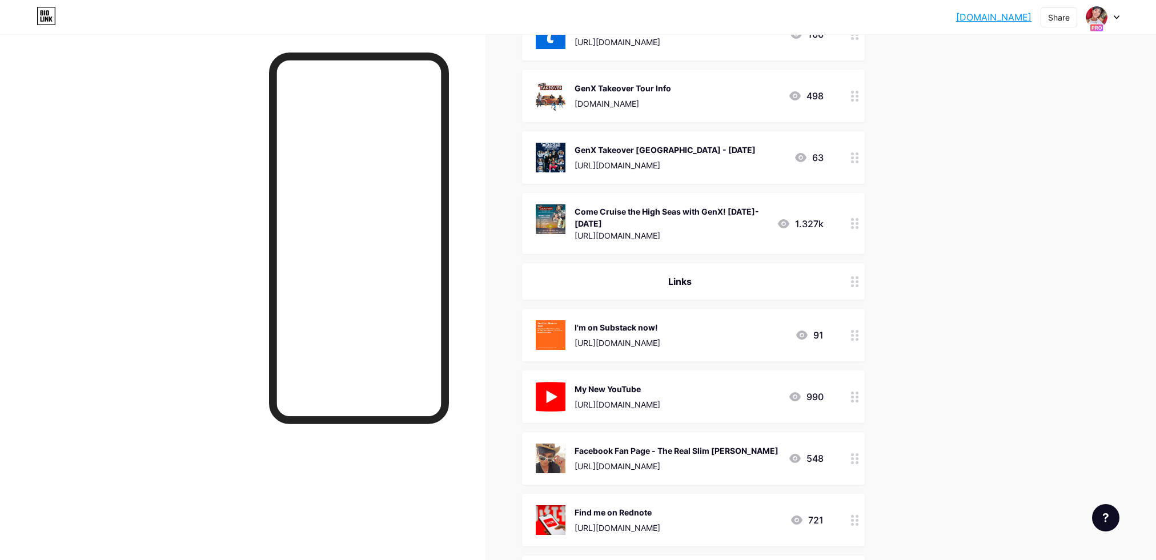
scroll to position [307, 0]
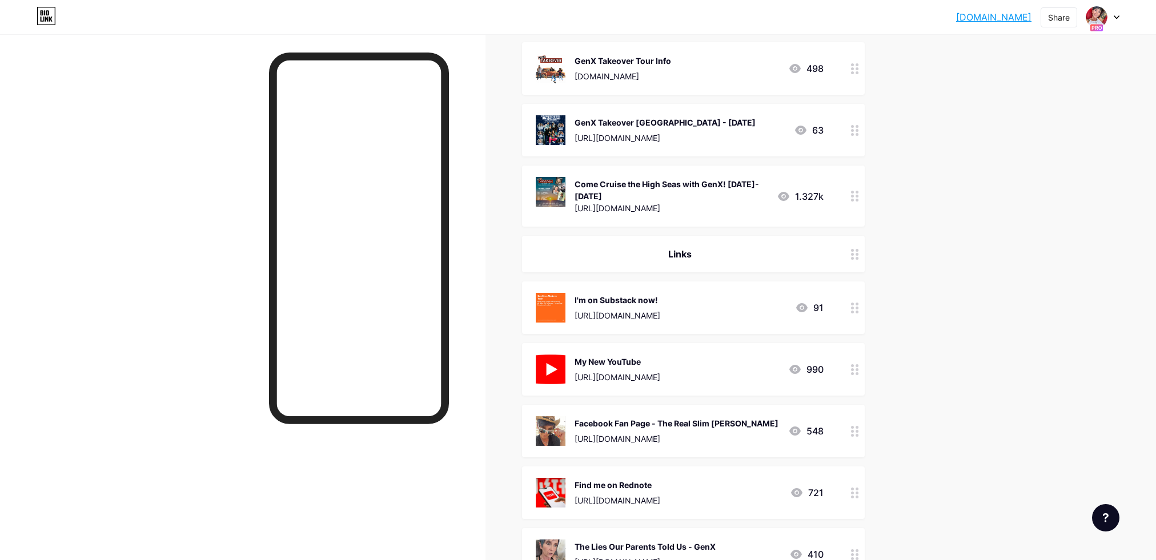
click at [857, 193] on icon at bounding box center [855, 196] width 8 height 11
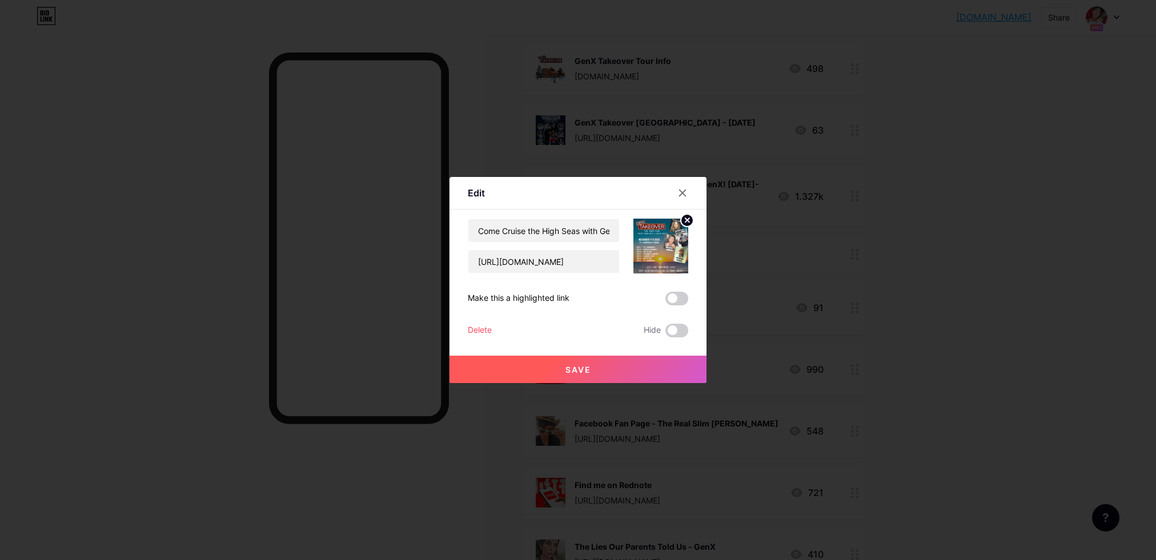
drag, startPoint x: 681, startPoint y: 327, endPoint x: 681, endPoint y: 306, distance: 21.1
click at [681, 327] on span at bounding box center [676, 331] width 23 height 14
click at [665, 334] on input "checkbox" at bounding box center [665, 334] width 0 height 0
click at [686, 185] on div at bounding box center [682, 193] width 21 height 21
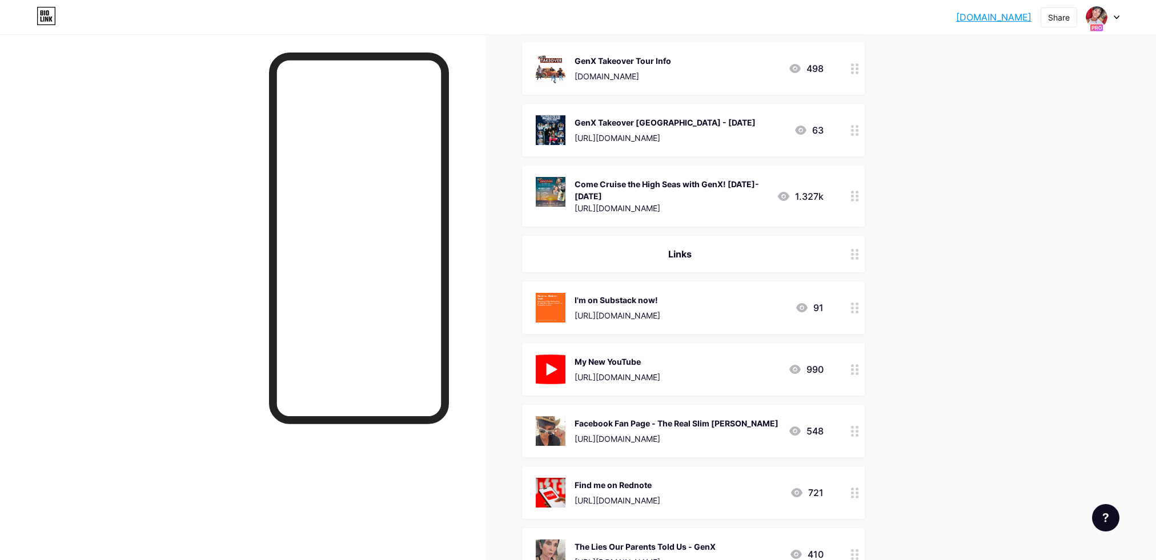
click at [849, 194] on div at bounding box center [854, 196] width 19 height 61
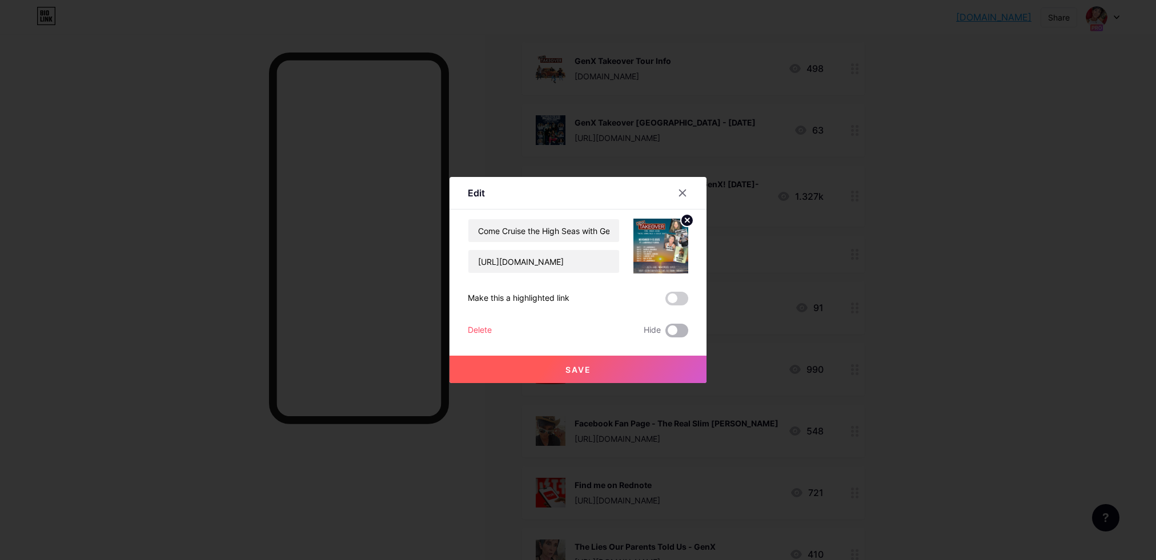
click at [676, 326] on span at bounding box center [676, 331] width 23 height 14
click at [665, 334] on input "checkbox" at bounding box center [665, 334] width 0 height 0
click at [669, 361] on button "Save" at bounding box center [577, 369] width 257 height 27
click at [682, 193] on icon at bounding box center [683, 193] width 6 height 6
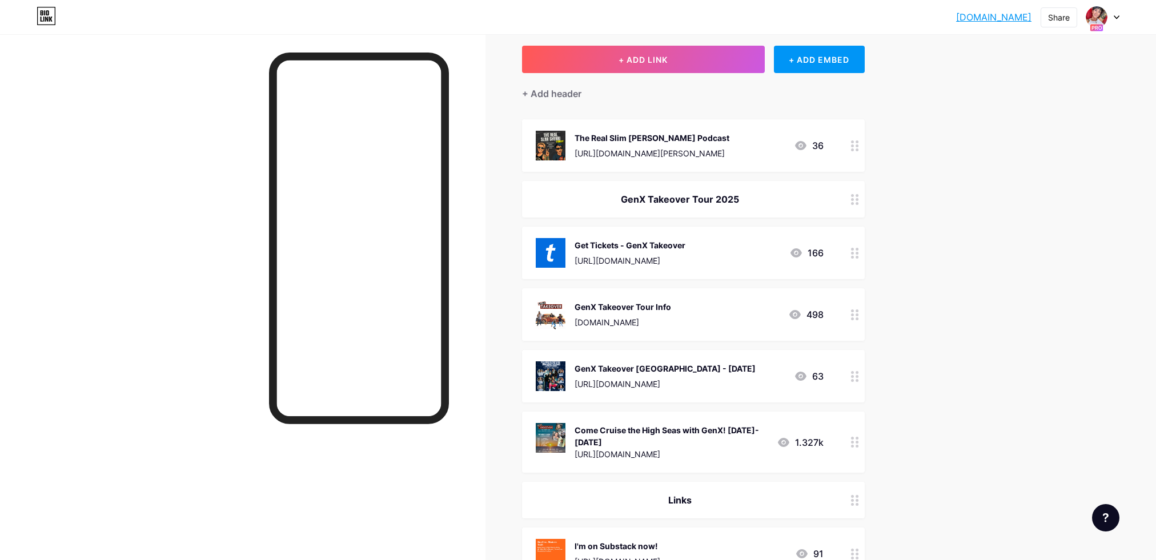
scroll to position [0, 0]
